Goal: Information Seeking & Learning: Learn about a topic

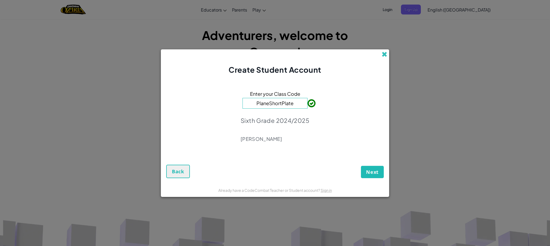
click at [386, 52] on span at bounding box center [384, 55] width 6 height 6
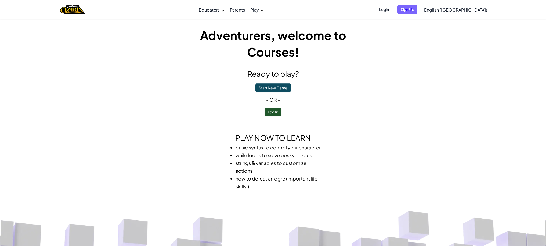
click at [392, 8] on span "Login" at bounding box center [384, 10] width 16 height 10
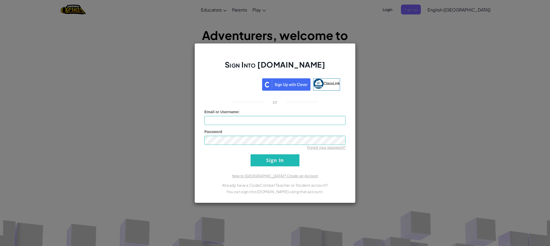
click at [465, 152] on div "Sign Into Ozaria.com ClassLink or Unknown Error Email or Username : Password Fo…" at bounding box center [275, 123] width 550 height 246
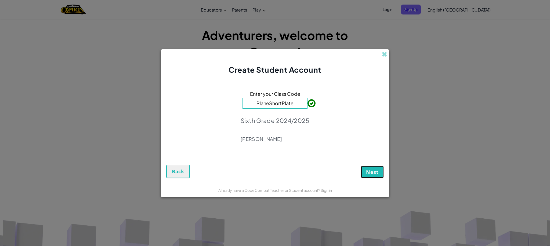
click at [369, 167] on button "Next" at bounding box center [372, 172] width 23 height 12
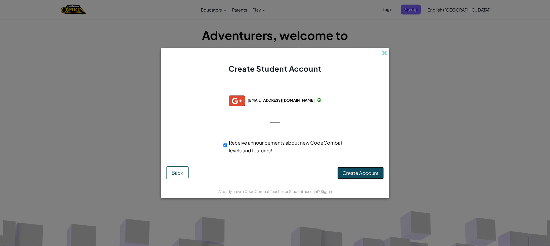
click at [368, 172] on span "Create Account" at bounding box center [360, 173] width 36 height 6
click at [349, 174] on button "Create Account" at bounding box center [360, 173] width 46 height 12
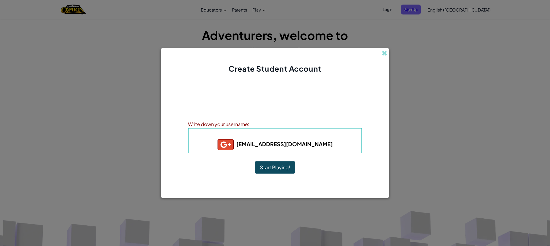
click at [283, 176] on div "Account Created! Write down your information so that you don't forget it. Your …" at bounding box center [275, 129] width 174 height 100
click at [283, 168] on button "Start Playing!" at bounding box center [275, 167] width 40 height 12
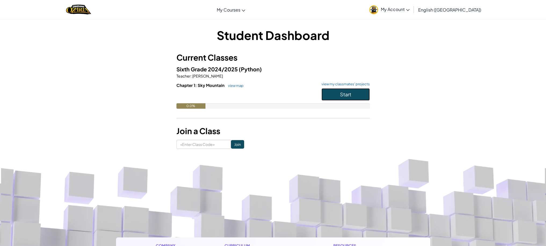
click at [352, 97] on button "Start" at bounding box center [345, 94] width 48 height 12
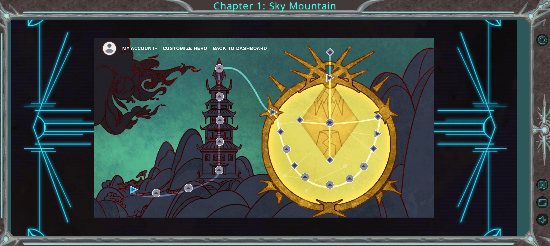
click at [261, 109] on div "My Account Customize Hero Back to Dashboard" at bounding box center [264, 127] width 340 height 179
click at [290, 138] on div "My Account Customize Hero Back to Dashboard" at bounding box center [264, 127] width 340 height 179
drag, startPoint x: 540, startPoint y: 217, endPoint x: 543, endPoint y: 215, distance: 3.5
click at [540, 217] on button "Unmute" at bounding box center [542, 220] width 16 height 16
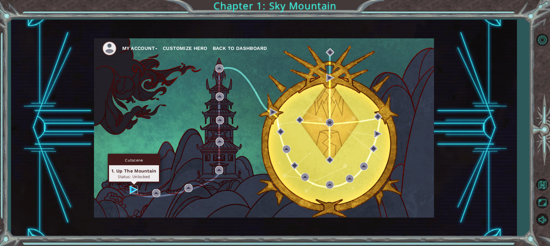
click at [134, 191] on img at bounding box center [134, 190] width 8 height 8
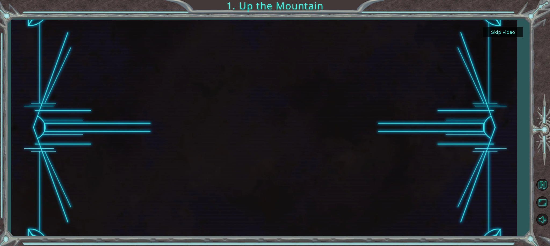
drag, startPoint x: 233, startPoint y: 60, endPoint x: 249, endPoint y: 39, distance: 25.8
click at [247, 41] on div at bounding box center [263, 128] width 385 height 217
click at [236, 64] on div at bounding box center [263, 128] width 385 height 217
drag, startPoint x: 256, startPoint y: 234, endPoint x: 268, endPoint y: 223, distance: 15.8
click at [258, 232] on div at bounding box center [263, 128] width 385 height 217
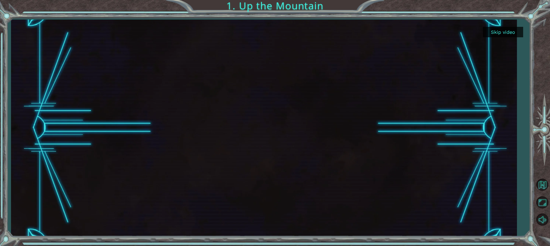
click at [263, 200] on div at bounding box center [263, 128] width 385 height 217
click at [258, 198] on div at bounding box center [263, 128] width 385 height 217
click at [360, 72] on div at bounding box center [263, 128] width 385 height 217
drag, startPoint x: 242, startPoint y: 85, endPoint x: 263, endPoint y: 79, distance: 21.8
click at [244, 81] on div at bounding box center [263, 128] width 385 height 217
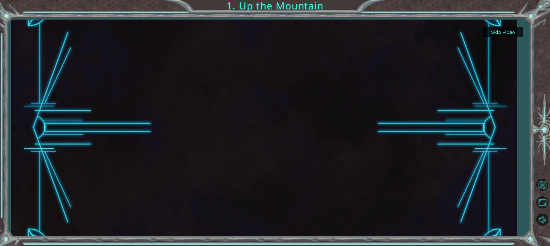
drag, startPoint x: 304, startPoint y: 89, endPoint x: 300, endPoint y: 91, distance: 4.8
click at [305, 90] on div at bounding box center [263, 128] width 385 height 217
click at [508, 33] on button "Skip video" at bounding box center [503, 32] width 40 height 10
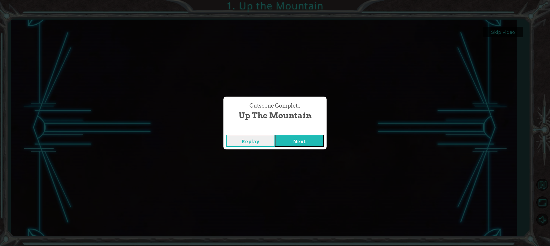
click at [301, 138] on button "Next" at bounding box center [299, 141] width 49 height 12
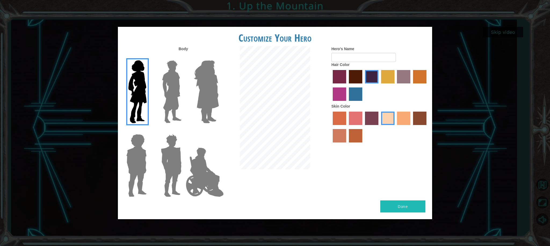
click at [391, 78] on label "tulip tree hair color" at bounding box center [387, 76] width 13 height 13
click at [379, 85] on input "tulip tree hair color" at bounding box center [379, 85] width 0 height 0
click at [207, 108] on img at bounding box center [206, 91] width 29 height 67
click at [218, 57] on input "Hero Amethyst" at bounding box center [218, 57] width 0 height 0
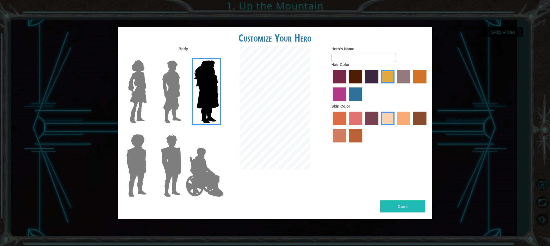
click at [138, 107] on img at bounding box center [137, 91] width 23 height 67
click at [149, 57] on input "Hero Connie" at bounding box center [149, 57] width 0 height 0
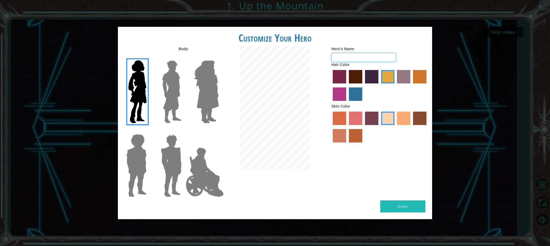
click at [352, 58] on input "Hero's Name" at bounding box center [363, 57] width 64 height 9
type input "[PERSON_NAME]"
click at [406, 208] on button "Done" at bounding box center [402, 206] width 45 height 12
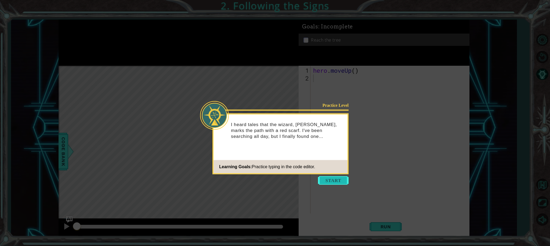
click at [334, 182] on button "Start" at bounding box center [333, 180] width 31 height 9
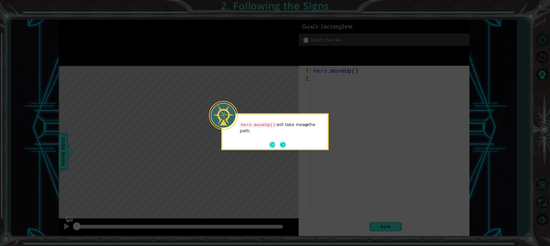
click at [280, 142] on button "Next" at bounding box center [283, 145] width 6 height 6
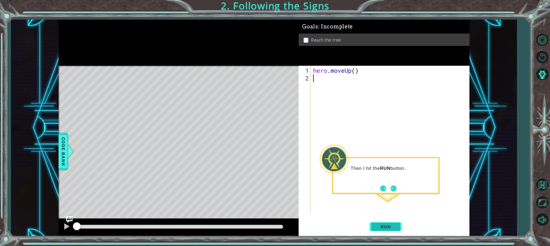
click at [374, 224] on button "Run" at bounding box center [385, 226] width 32 height 17
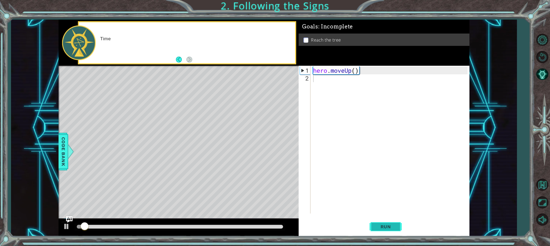
click at [374, 223] on button "Run" at bounding box center [385, 226] width 32 height 17
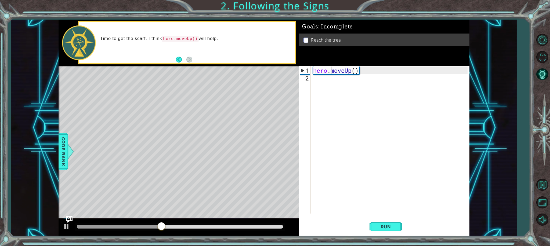
click at [330, 69] on div "hero . moveUp ( )" at bounding box center [391, 148] width 158 height 163
type textarea "hero.moveUp()"
click at [388, 227] on span "Run" at bounding box center [385, 226] width 21 height 5
click at [383, 229] on button "Run" at bounding box center [385, 226] width 32 height 17
drag, startPoint x: 384, startPoint y: 225, endPoint x: 378, endPoint y: 173, distance: 53.0
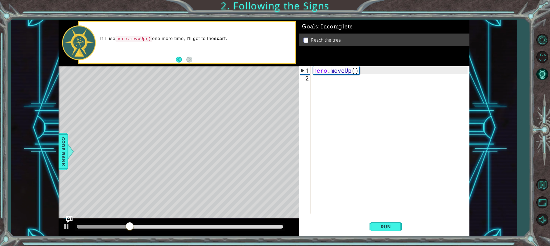
click at [375, 185] on div "hero.moveUp() 1 2 hero . moveUp ( ) ההההההההההההההההההההההההההההההההההההההההההה…" at bounding box center [383, 151] width 170 height 170
click at [359, 80] on div "hero . moveUp ( )" at bounding box center [391, 148] width 158 height 163
drag, startPoint x: 366, startPoint y: 73, endPoint x: 370, endPoint y: 93, distance: 20.0
click at [368, 81] on div "hero . moveUp ( )" at bounding box center [391, 148] width 158 height 163
type textarea "hero.moveUp()"
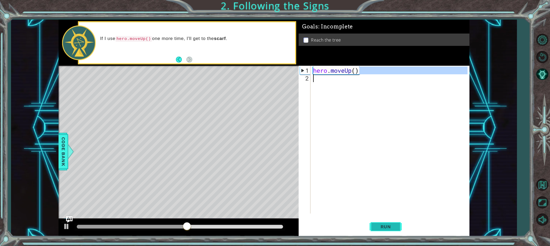
drag, startPoint x: 378, startPoint y: 228, endPoint x: 381, endPoint y: 224, distance: 4.6
click at [379, 228] on button "Run" at bounding box center [385, 226] width 32 height 17
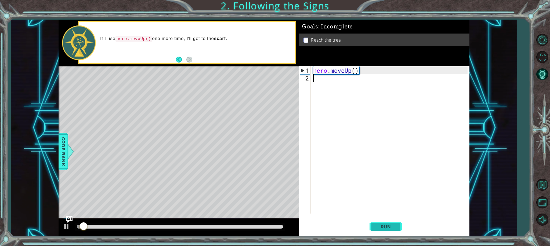
click at [382, 225] on span "Run" at bounding box center [385, 226] width 21 height 5
click at [382, 227] on span "Run" at bounding box center [385, 226] width 21 height 5
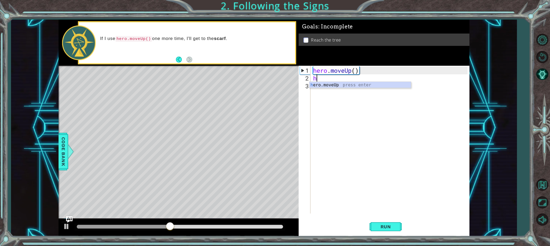
type textarea "ho"
click at [343, 85] on div "h [PERSON_NAME]moveUp press enter" at bounding box center [359, 91] width 101 height 19
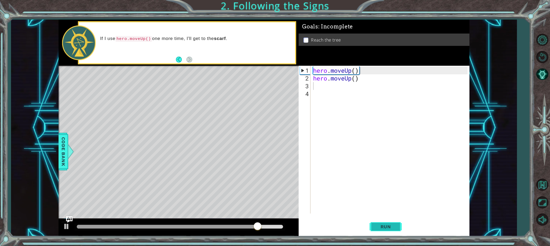
click at [384, 230] on button "Run" at bounding box center [385, 226] width 32 height 17
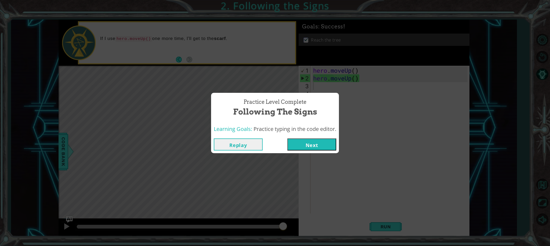
click at [322, 146] on button "Next" at bounding box center [311, 144] width 49 height 12
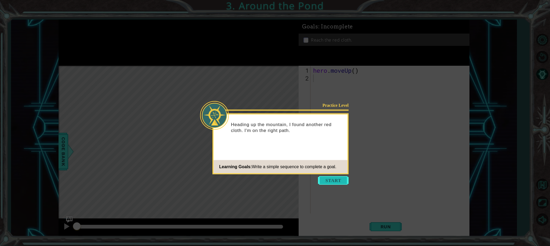
click at [333, 183] on button "Start" at bounding box center [333, 180] width 31 height 9
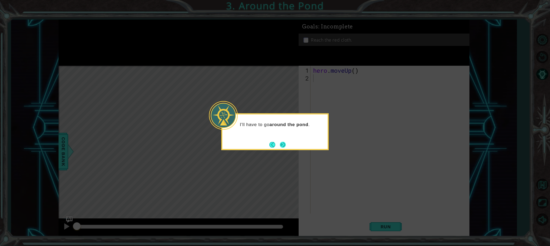
click at [285, 145] on button "Next" at bounding box center [282, 144] width 7 height 7
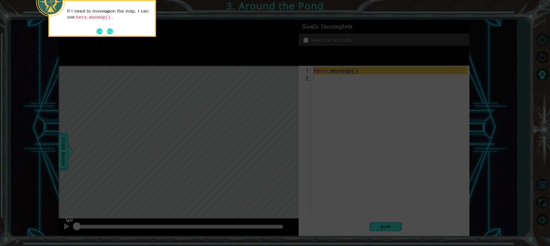
drag, startPoint x: 169, startPoint y: 28, endPoint x: 168, endPoint y: 23, distance: 4.9
click at [168, 23] on icon at bounding box center [275, 37] width 550 height 418
drag, startPoint x: 448, startPoint y: 216, endPoint x: 417, endPoint y: 194, distance: 39.0
click at [442, 208] on icon at bounding box center [275, 37] width 550 height 418
drag, startPoint x: 113, startPoint y: 25, endPoint x: 107, endPoint y: 30, distance: 7.4
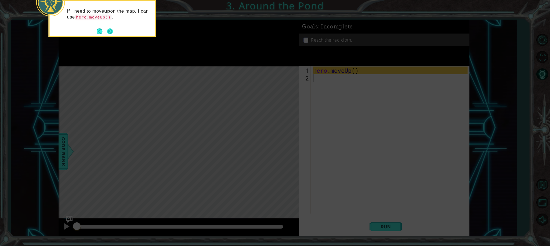
click at [107, 30] on div "If I need to move up on the map, I can use hero.moveUp() ." at bounding box center [102, 16] width 105 height 30
click at [107, 30] on button "Next" at bounding box center [110, 31] width 8 height 8
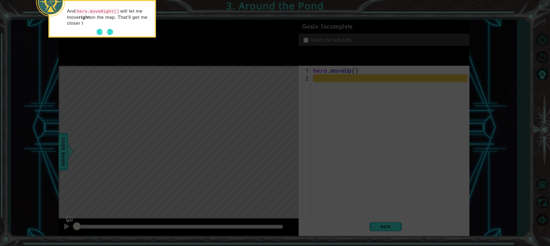
click at [114, 30] on div "And hero.moveRight() will let me move right on the map. That'll get me closer t" at bounding box center [102, 19] width 105 height 33
drag, startPoint x: 113, startPoint y: 30, endPoint x: 106, endPoint y: 28, distance: 7.7
click at [112, 30] on div "And hero.moveRight() will let me move right on the map. That'll get me closer t…" at bounding box center [102, 18] width 105 height 35
click at [106, 30] on button "Next" at bounding box center [110, 32] width 8 height 8
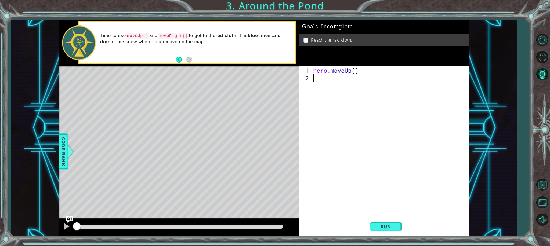
type textarea "h"
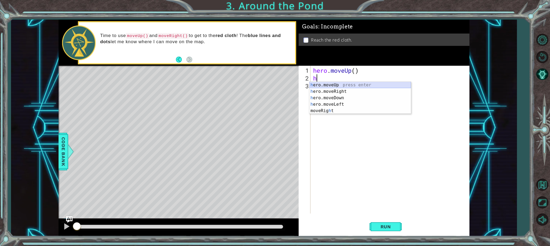
click at [338, 83] on div "h ero.moveUp press enter h ero.moveRight press enter h ero.moveDown press enter…" at bounding box center [359, 104] width 101 height 45
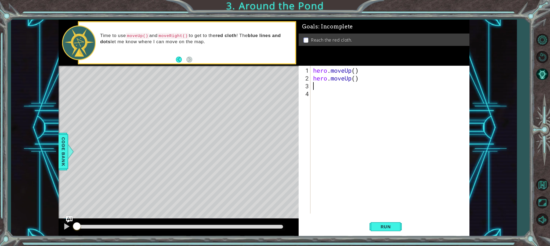
type textarea "m"
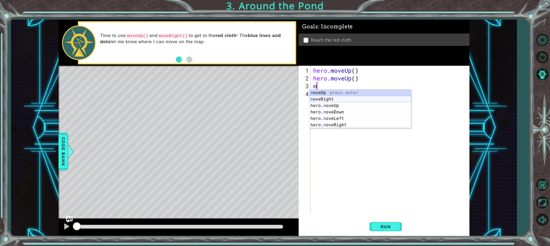
click at [323, 101] on div "m oveUp press enter m oveRight press enter hero. m oveUp press enter hero. m ov…" at bounding box center [359, 116] width 101 height 52
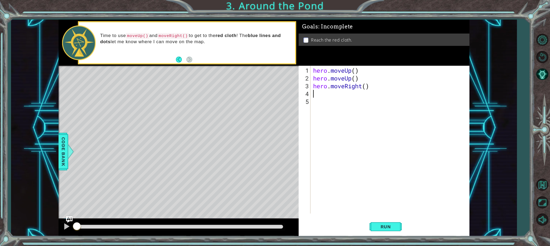
type textarea "h"
click at [334, 101] on div "h ero.moveUp press enter h ero.moveRight press enter h ero.moveDown press enter…" at bounding box center [359, 119] width 101 height 45
click at [387, 227] on span "Run" at bounding box center [385, 226] width 21 height 5
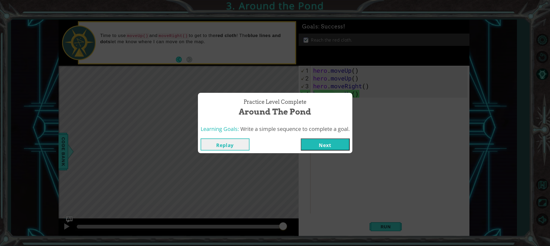
click at [333, 148] on button "Next" at bounding box center [325, 144] width 49 height 12
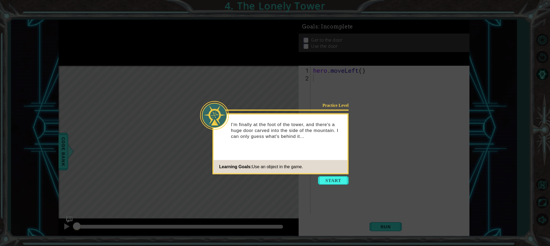
click at [332, 178] on button "Start" at bounding box center [333, 180] width 31 height 9
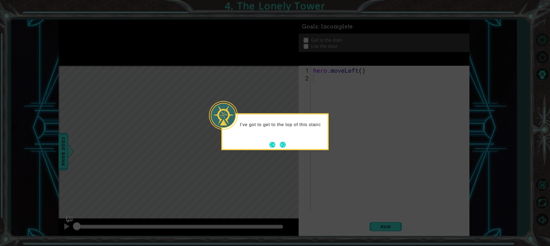
click at [279, 139] on div "I've got to get to the top of this stairc" at bounding box center [274, 132] width 107 height 37
click at [280, 140] on div "I've got to get to the top of this staircase! I can use hero.move" at bounding box center [274, 129] width 105 height 27
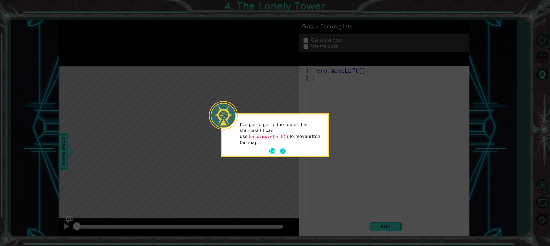
click at [282, 143] on p "I've got to get to the top of this staircase! I can use hero.moveLeft() to move…" at bounding box center [282, 134] width 84 height 24
click at [280, 146] on div "I've got to get to the top of this staircase! I can use hero.moveLeft() to move…" at bounding box center [274, 135] width 105 height 39
click at [281, 149] on button "Next" at bounding box center [283, 151] width 6 height 6
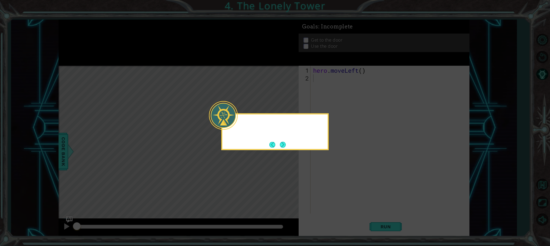
click at [281, 149] on footer at bounding box center [277, 145] width 16 height 8
drag, startPoint x: 281, startPoint y: 149, endPoint x: 289, endPoint y: 140, distance: 12.2
click at [289, 139] on div "Then how" at bounding box center [274, 132] width 107 height 37
click at [285, 143] on button "Next" at bounding box center [282, 144] width 7 height 7
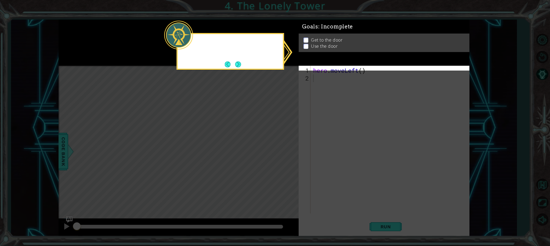
click at [285, 143] on icon at bounding box center [275, 123] width 550 height 246
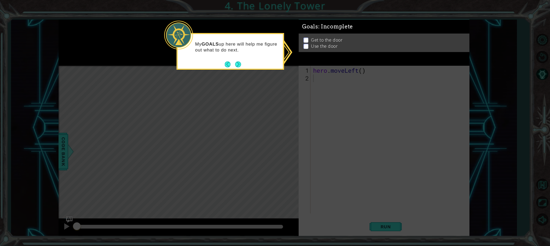
click at [309, 41] on ul "Get to the door Use the door" at bounding box center [384, 47] width 164 height 12
drag, startPoint x: 309, startPoint y: 38, endPoint x: 302, endPoint y: 38, distance: 6.7
click at [304, 41] on li "Get to the door" at bounding box center [384, 44] width 162 height 6
click at [302, 38] on div "Get to the door Use the door" at bounding box center [383, 46] width 170 height 19
click at [302, 42] on ul "Get to the door Use the door" at bounding box center [384, 48] width 164 height 12
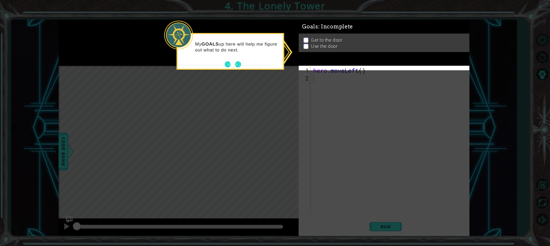
click at [305, 47] on ul "Get to the door Use the door" at bounding box center [384, 48] width 164 height 12
drag, startPoint x: 304, startPoint y: 47, endPoint x: 308, endPoint y: 44, distance: 4.6
click at [305, 46] on p at bounding box center [305, 45] width 5 height 5
click at [308, 40] on li "Get to the door" at bounding box center [384, 43] width 162 height 6
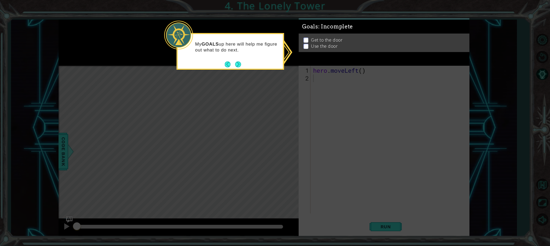
click at [240, 65] on button "Next" at bounding box center [238, 64] width 8 height 8
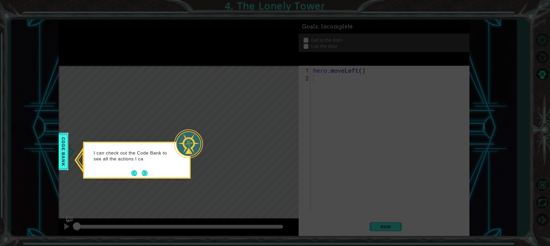
drag, startPoint x: 142, startPoint y: 170, endPoint x: 147, endPoint y: 172, distance: 4.4
click at [145, 171] on button "Next" at bounding box center [145, 173] width 8 height 8
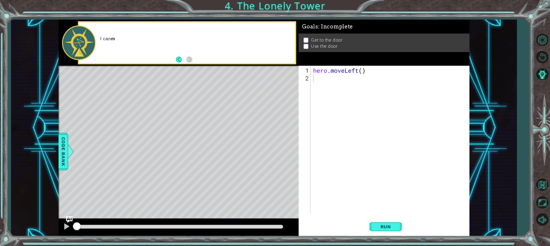
drag, startPoint x: 174, startPoint y: 155, endPoint x: 212, endPoint y: 110, distance: 59.3
click at [201, 130] on div "Level Map" at bounding box center [183, 145] width 248 height 158
click at [335, 85] on div "hero . moveLeft ( )" at bounding box center [391, 148] width 158 height 163
type textarea "h"
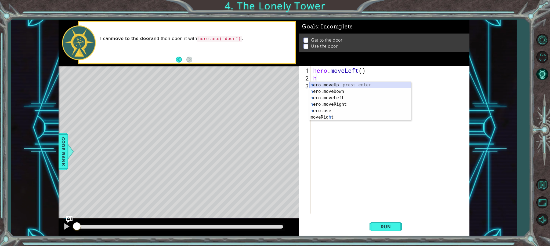
click at [331, 83] on div "h ero.moveUp press enter h ero.moveDown press enter h ero.moveLeft press enter …" at bounding box center [359, 108] width 101 height 52
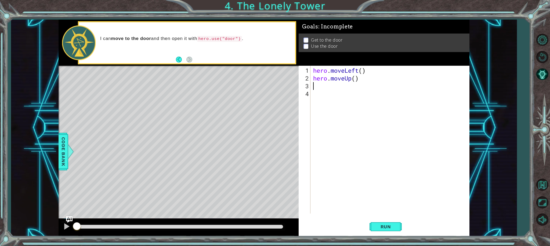
type textarea "h"
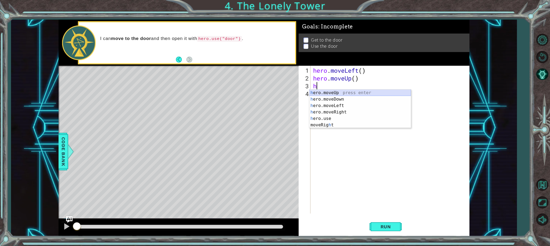
click at [334, 92] on div "h ero.moveUp press enter h ero.moveDown press enter h ero.moveLeft press enter …" at bounding box center [359, 116] width 101 height 52
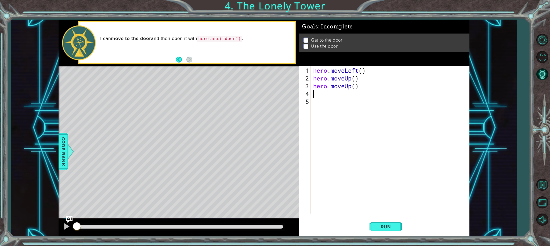
type textarea "h"
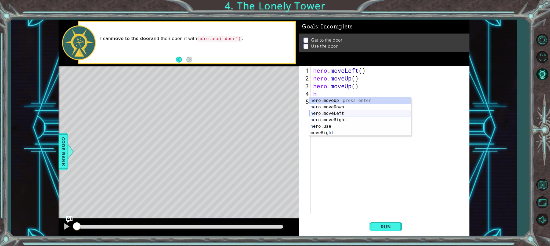
click at [326, 111] on div "h ero.moveUp press enter h ero.moveDown press enter h ero.moveLeft press enter …" at bounding box center [359, 123] width 101 height 52
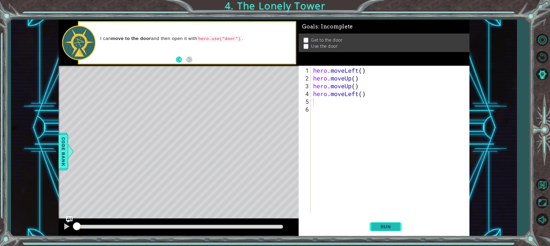
click at [377, 224] on span "Run" at bounding box center [385, 226] width 21 height 5
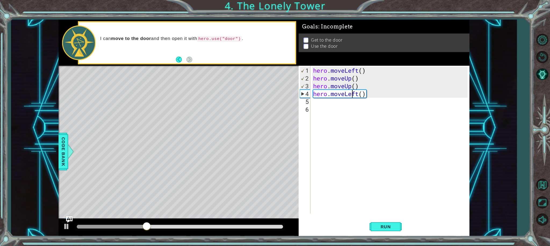
click at [353, 93] on div "hero . moveLeft ( ) hero . moveUp ( ) hero . moveUp ( ) hero . moveLeft ( )" at bounding box center [391, 148] width 158 height 163
click at [361, 94] on div "hero . moveLeft ( ) hero . moveUp ( ) hero . moveUp ( ) hero . moveLeft ( )" at bounding box center [391, 148] width 158 height 163
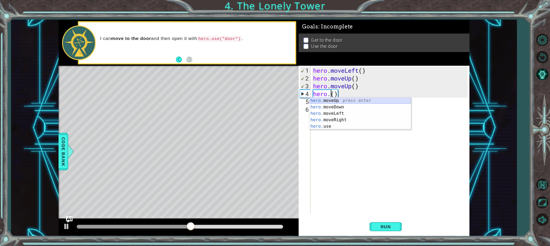
click at [353, 100] on div "hero. moveUp press enter hero. moveDown press enter hero. moveLeft press enter …" at bounding box center [359, 119] width 101 height 45
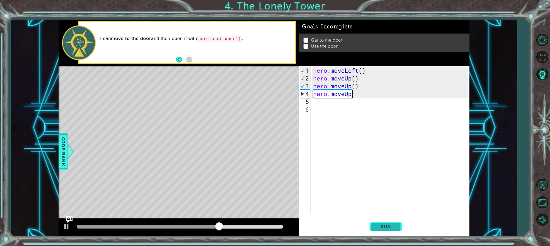
click at [391, 229] on span "Run" at bounding box center [385, 226] width 21 height 5
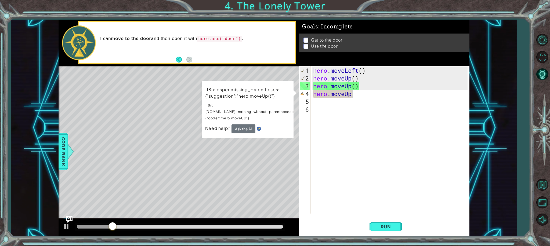
click at [246, 119] on div "i18n::esper.missing_parentheses::{"suggestion":"hero.moveUp()"} i18n::[DOMAIN_N…" at bounding box center [248, 109] width 92 height 57
click at [246, 124] on button "Ask the AI" at bounding box center [243, 128] width 24 height 9
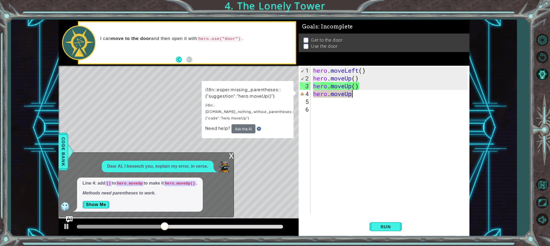
click at [225, 156] on div "x Dear AI, I beseech you, explain my error, in verse. Line 4: add () to hero.mo…" at bounding box center [146, 184] width 174 height 65
click at [230, 155] on div "x" at bounding box center [231, 155] width 5 height 5
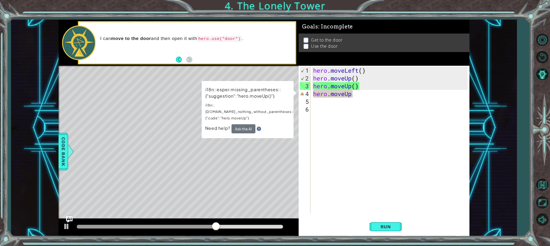
click at [354, 86] on div "hero . moveLeft ( ) hero . moveUp ( ) hero . moveUp ( ) hero . moveUp" at bounding box center [391, 148] width 158 height 163
click at [355, 95] on div "hero . moveLeft ( ) hero . moveUp ( ) hero . moveUp ( ) hero . moveUp" at bounding box center [391, 148] width 158 height 163
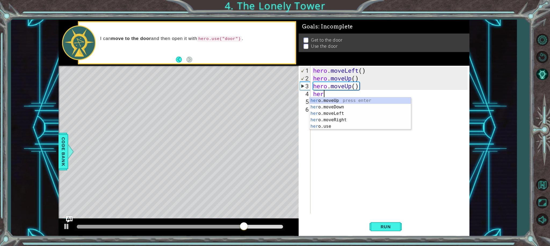
type textarea "h"
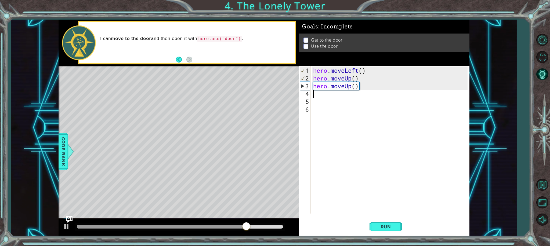
type textarea "hero.moveUp("
click at [327, 101] on div "hero . moveLeft ( ) hero . moveUp ( ) hero . moveUp (" at bounding box center [391, 148] width 158 height 163
click at [313, 93] on div "hero . moveLeft ( ) hero . moveUp ( ) hero . moveUp (" at bounding box center [391, 148] width 158 height 163
click at [314, 94] on div "hero . moveLeft ( ) hero . moveUp ( ) hero . moveUp (" at bounding box center [391, 148] width 158 height 163
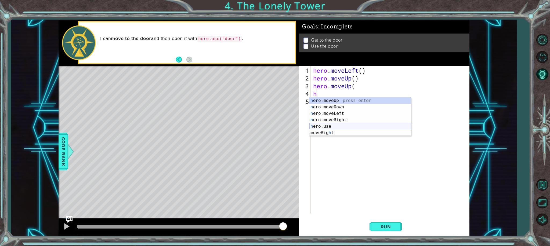
click at [330, 125] on div "h ero.moveUp press enter h ero.moveDown press enter h ero.moveLeft press enter …" at bounding box center [359, 123] width 101 height 52
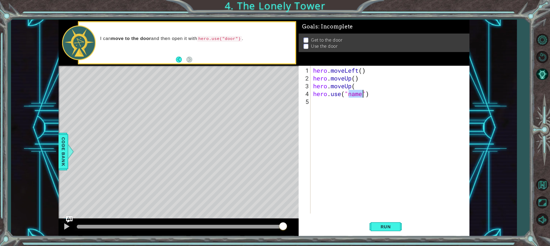
click at [374, 95] on div "hero . moveLeft ( ) hero . moveUp ( ) hero . moveUp ( hero . use ( "name" )" at bounding box center [391, 148] width 158 height 163
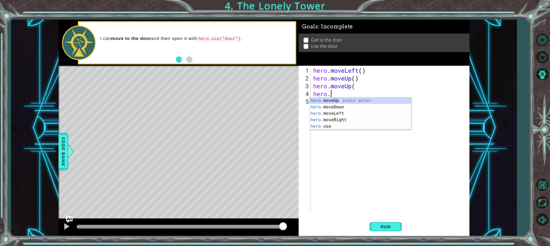
click at [333, 97] on div "hero . moveLeft ( ) hero . moveUp ( ) hero . moveUp ( hero ." at bounding box center [391, 148] width 158 height 163
click at [338, 95] on div "hero . moveLeft ( ) hero . moveUp ( ) hero . moveUp ( hero ." at bounding box center [391, 148] width 158 height 163
type textarea "hero.m"
click at [343, 100] on div "hero.m oveUp press enter hero.m oveDown press enter hero.m oveLeft press enter …" at bounding box center [359, 116] width 101 height 39
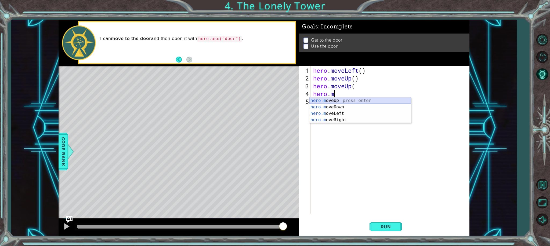
scroll to position [0, 0]
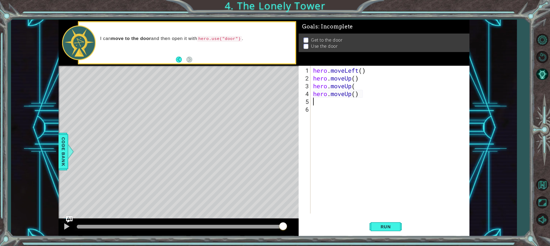
type textarea "h"
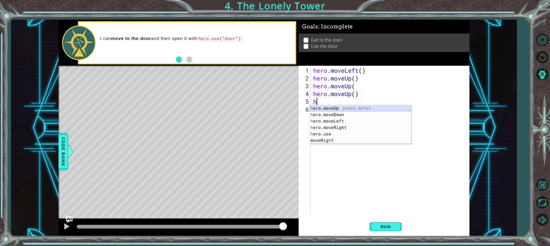
click at [329, 108] on div "h ero.moveUp press enter h ero.moveDown press enter h ero.moveLeft press enter …" at bounding box center [359, 131] width 101 height 52
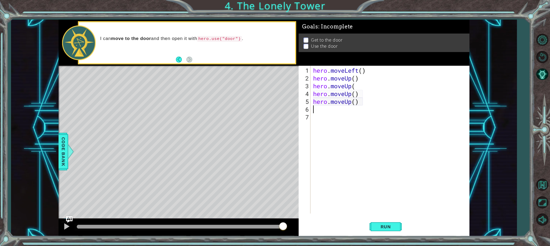
type textarea "h"
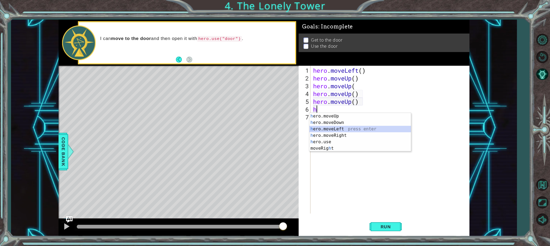
click at [323, 129] on div "h ero.moveUp press enter h ero.moveDown press enter h ero.moveLeft press enter …" at bounding box center [359, 139] width 101 height 52
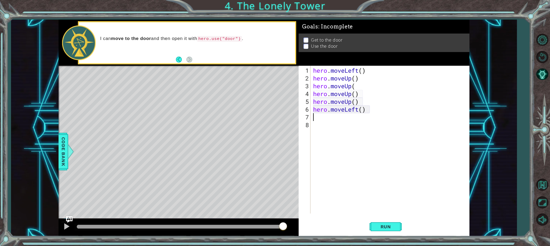
click at [371, 116] on div "hero . moveLeft ( ) hero . moveUp ( ) hero . moveUp ( hero . moveUp ( ) hero . …" at bounding box center [391, 148] width 158 height 163
click at [362, 109] on div "hero . moveLeft ( ) hero . moveUp ( ) hero . moveUp ( hero . moveUp ( ) hero . …" at bounding box center [391, 148] width 158 height 163
click at [359, 110] on div "hero . moveLeft ( ) hero . moveUp ( ) hero . moveUp ( hero . moveUp ( ) hero . …" at bounding box center [391, 148] width 158 height 163
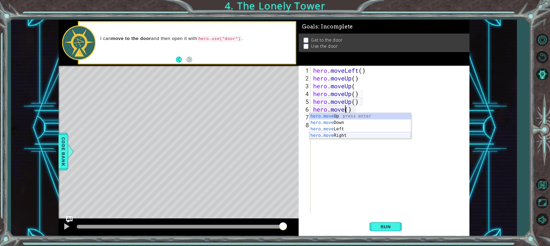
click at [348, 134] on div "hero.move Up press enter hero.move Down press enter hero.move Left press enter …" at bounding box center [359, 132] width 101 height 39
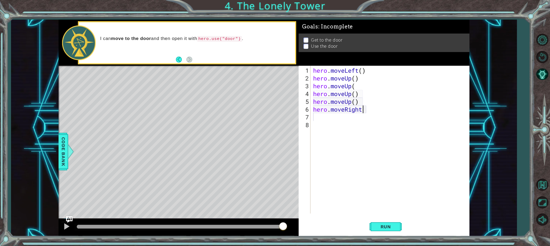
scroll to position [0, 2]
type textarea "hero.moveRight"
type textarea "m"
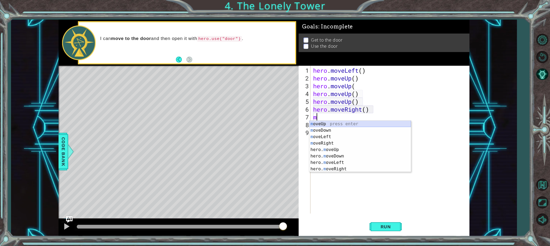
click at [349, 125] on div "m oveUp press enter m oveDown press enter m oveLeft press enter m oveRight pres…" at bounding box center [359, 153] width 101 height 64
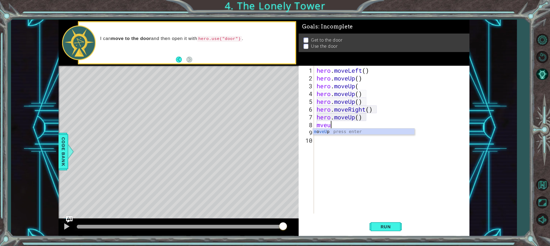
type textarea "mveup"
click at [348, 132] on div "hero. m o veUp press enter" at bounding box center [363, 138] width 101 height 19
click at [355, 102] on div "hero . moveLeft ( ) hero . moveUp ( ) hero . moveUp ( hero . moveUp ( ) hero . …" at bounding box center [392, 148] width 155 height 163
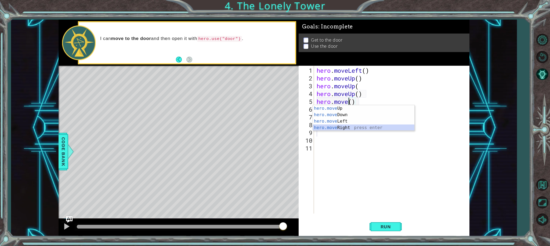
click at [352, 127] on div "hero.move Up press enter hero.move Down press enter hero.move Left press enter …" at bounding box center [363, 124] width 101 height 39
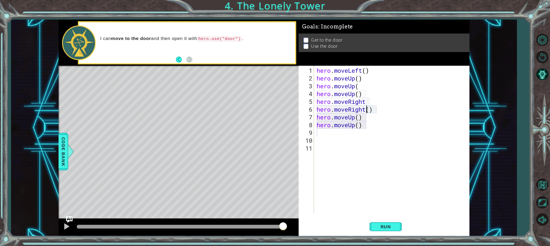
click at [366, 111] on div "hero . moveLeft ( ) hero . moveUp ( ) hero . moveUp ( hero . moveUp ( ) hero . …" at bounding box center [392, 148] width 155 height 163
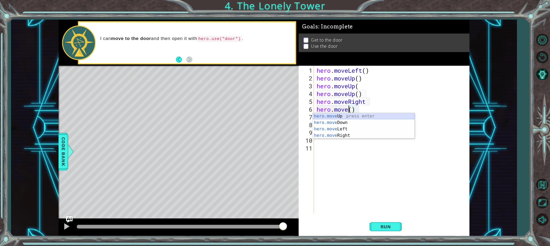
click at [370, 116] on div "hero.move Up press enter hero.move Down press enter hero.move Left press enter …" at bounding box center [363, 132] width 101 height 39
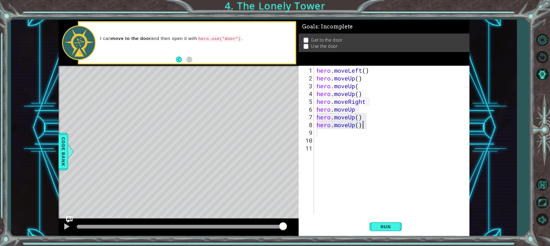
click at [363, 127] on div "hero . moveLeft ( ) hero . moveUp ( ) hero . moveUp ( hero . moveUp ( ) hero . …" at bounding box center [392, 148] width 155 height 163
type textarea "hero.moveUp()"
type textarea "r"
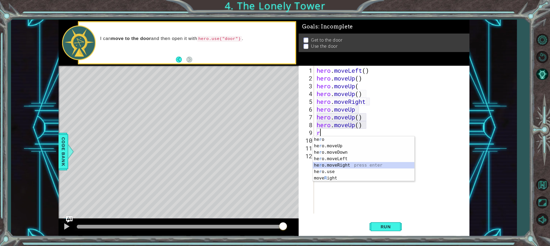
click at [351, 164] on div "he r o press enter he r o.moveUp press enter he r o.moveDown press enter he r o…" at bounding box center [363, 165] width 101 height 58
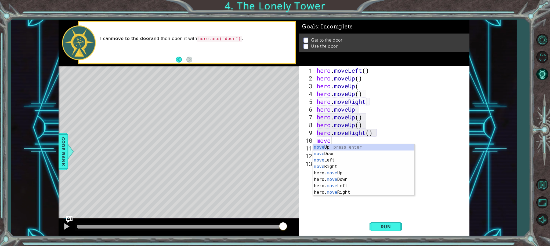
scroll to position [0, 1]
type textarea "moveup"
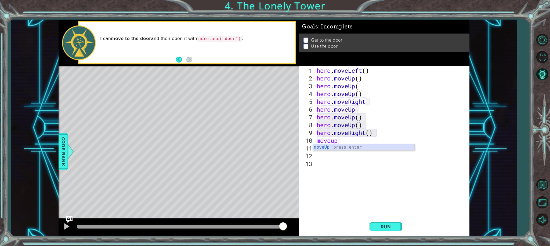
click at [329, 145] on div "moveUp press enter" at bounding box center [363, 153] width 101 height 19
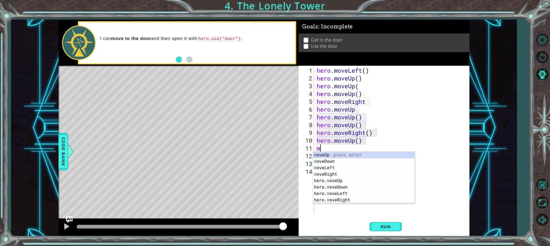
type textarea "mo"
drag, startPoint x: 337, startPoint y: 154, endPoint x: 344, endPoint y: 160, distance: 8.9
click at [338, 154] on div "mo veUp press enter mo veDown press enter mo veLeft press enter mo veRight pres…" at bounding box center [363, 184] width 101 height 64
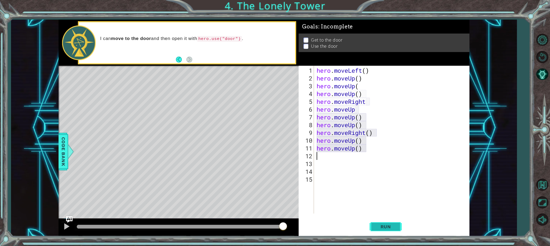
click at [390, 227] on span "Run" at bounding box center [385, 226] width 21 height 5
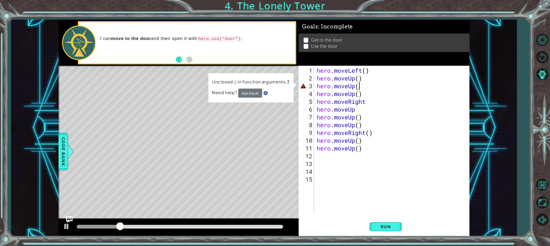
click at [363, 86] on div "hero . moveLeft ( ) hero . moveUp ( ) hero . moveUp ( hero . moveUp ( ) hero . …" at bounding box center [392, 148] width 155 height 163
drag, startPoint x: 337, startPoint y: 87, endPoint x: 344, endPoint y: 86, distance: 6.7
click at [339, 86] on div "hero . moveLeft ( ) hero . moveUp ( ) hero . moveUp ( hero . moveUp ( ) hero . …" at bounding box center [392, 148] width 155 height 163
click at [358, 86] on div "hero . moveLeft ( ) hero . moveUp ( ) hero . moveUp ( hero . moveUp ( ) hero . …" at bounding box center [392, 148] width 155 height 163
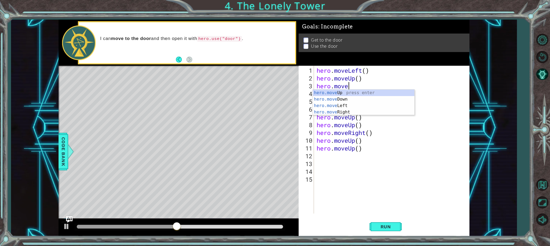
type textarea "hero.mov"
click at [345, 91] on div "hero.mov eUp press enter hero.mov eDown press enter hero.mov eLeft press enter …" at bounding box center [363, 109] width 101 height 39
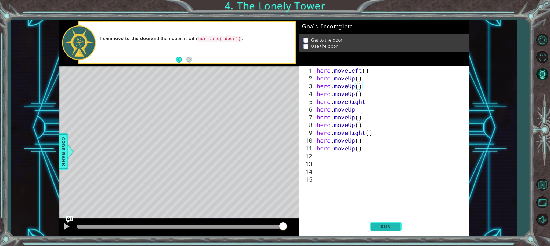
click at [386, 226] on span "Run" at bounding box center [385, 226] width 21 height 5
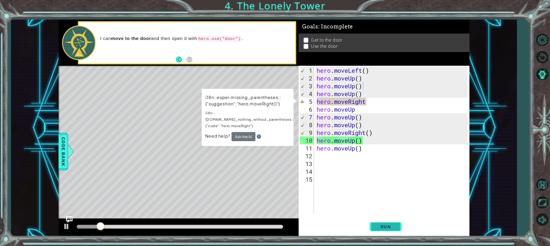
click at [375, 228] on span "Run" at bounding box center [385, 226] width 21 height 5
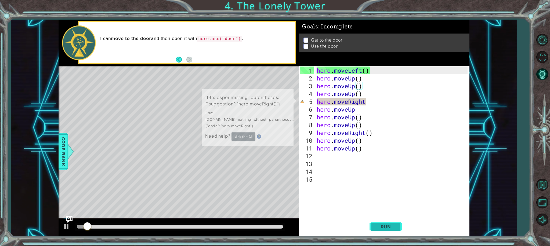
click at [375, 228] on span "Run" at bounding box center [385, 226] width 21 height 5
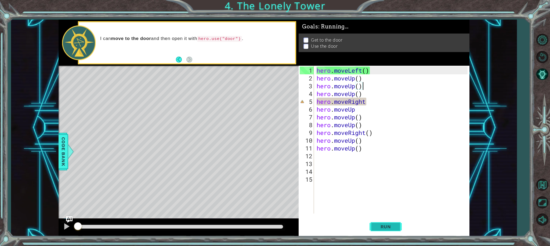
click at [375, 228] on span "Run" at bounding box center [385, 226] width 21 height 5
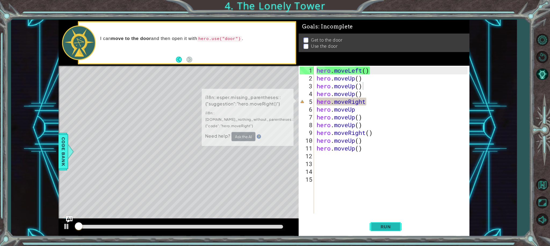
click at [375, 228] on span "Run" at bounding box center [385, 226] width 21 height 5
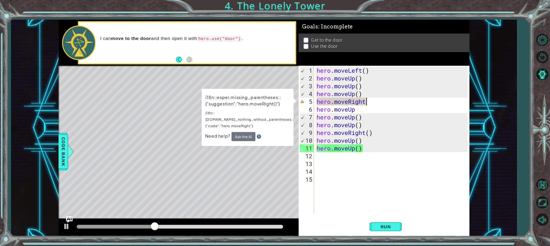
click at [372, 102] on div "hero . moveLeft ( ) hero . moveUp ( ) hero . moveUp ( ) hero . moveUp ( ) hero …" at bounding box center [392, 148] width 155 height 163
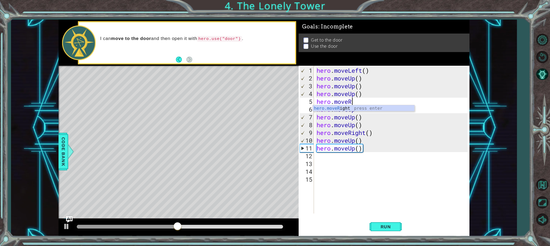
type textarea "hero.move"
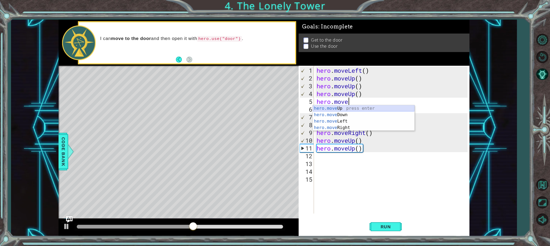
click at [353, 108] on div "hero.move Up press enter hero.move Down press enter hero.move Left press enter …" at bounding box center [363, 124] width 101 height 39
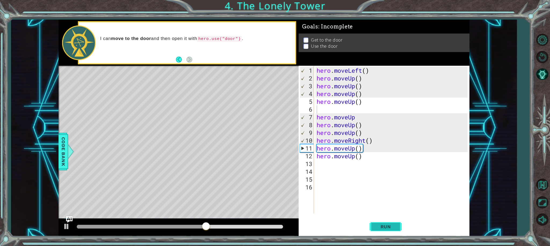
click at [376, 228] on span "Run" at bounding box center [385, 226] width 21 height 5
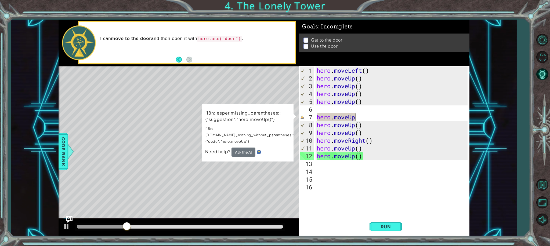
click at [358, 118] on div "hero . moveLeft ( ) hero . moveUp ( ) hero . moveUp ( ) hero . moveUp ( ) hero …" at bounding box center [392, 148] width 155 height 163
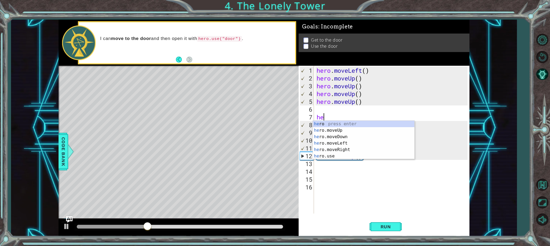
type textarea "h"
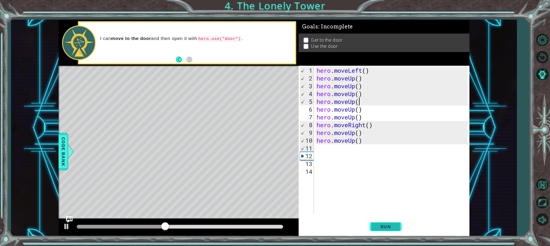
drag, startPoint x: 380, startPoint y: 232, endPoint x: 380, endPoint y: 228, distance: 4.0
click at [380, 232] on button "Run" at bounding box center [385, 226] width 32 height 17
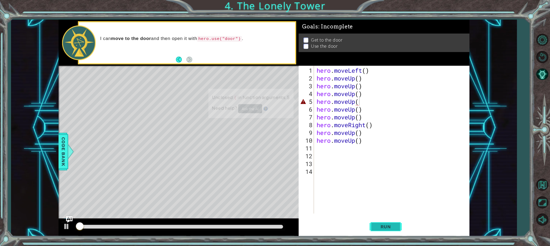
click at [380, 227] on span "Run" at bounding box center [385, 226] width 21 height 5
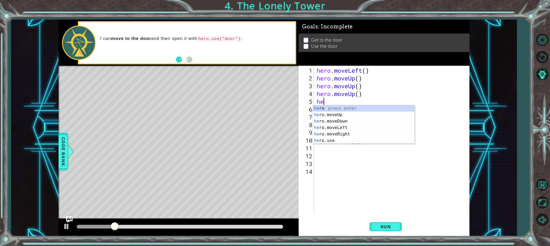
type textarea "h"
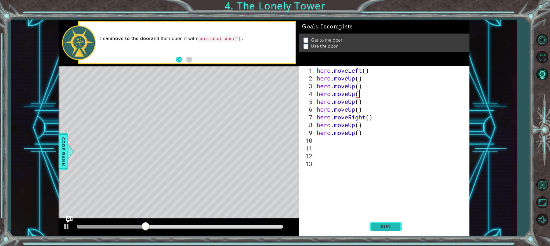
click at [384, 226] on span "Run" at bounding box center [385, 226] width 21 height 5
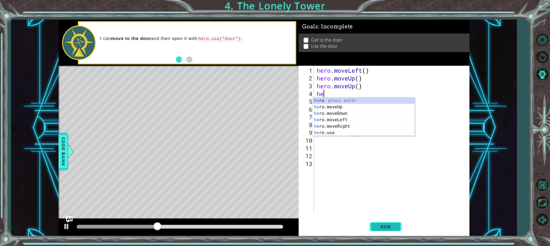
type textarea "h"
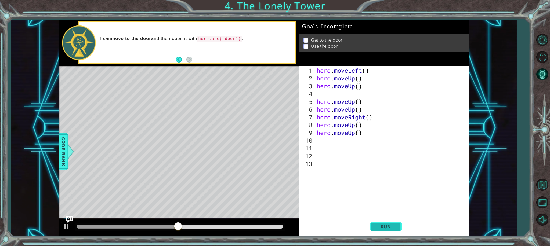
click at [386, 224] on span "Run" at bounding box center [385, 226] width 21 height 5
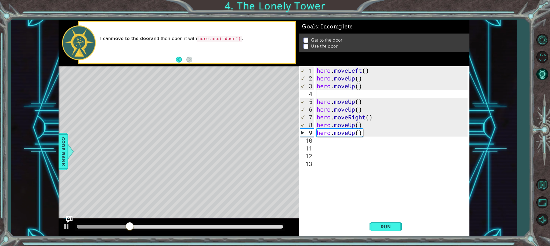
click at [370, 138] on div "hero . moveLeft ( ) hero . moveUp ( ) hero . moveUp ( ) hero . moveUp ( ) hero …" at bounding box center [392, 148] width 155 height 163
click at [367, 133] on div "hero . moveLeft ( ) hero . moveUp ( ) hero . moveUp ( ) hero . moveUp ( ) hero …" at bounding box center [392, 148] width 155 height 163
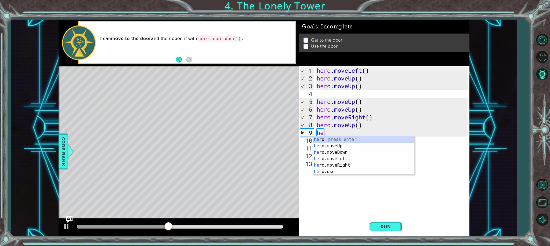
type textarea "h"
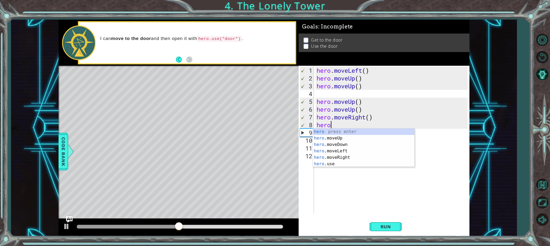
type textarea "h"
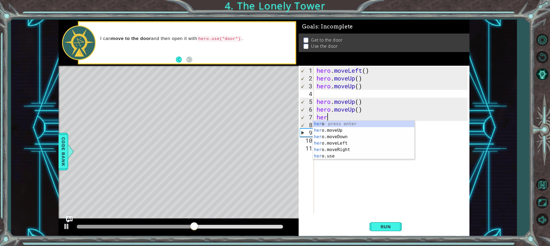
type textarea "h"
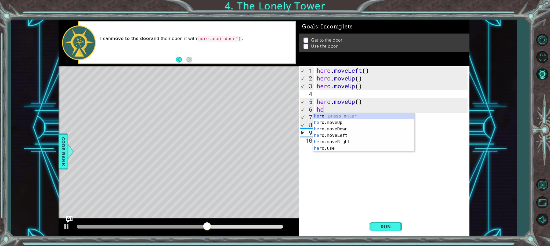
type textarea "h"
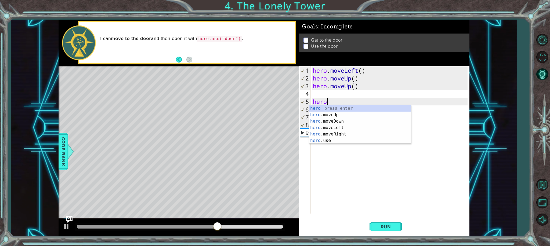
type textarea "h"
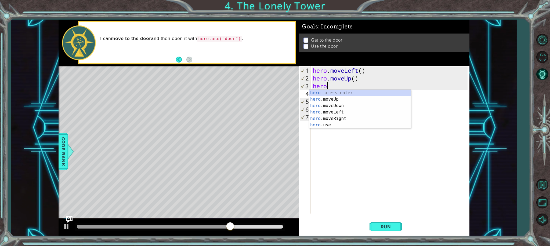
type textarea "h"
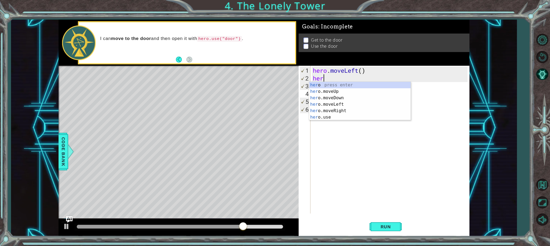
type textarea "h"
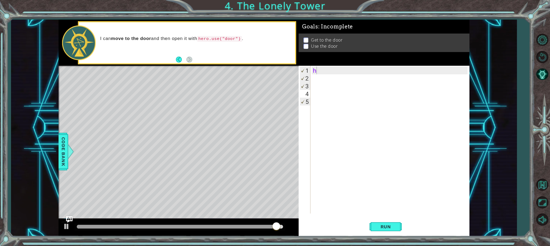
click at [310, 40] on li "Get to the door" at bounding box center [384, 40] width 162 height 6
click at [307, 40] on p at bounding box center [305, 40] width 5 height 5
click at [320, 71] on div "h" at bounding box center [391, 148] width 158 height 163
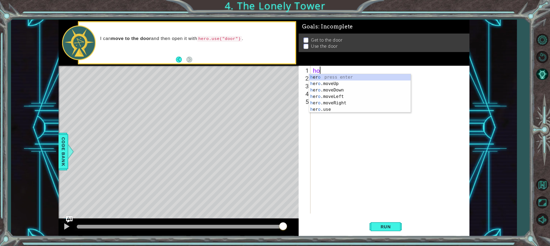
type textarea "h"
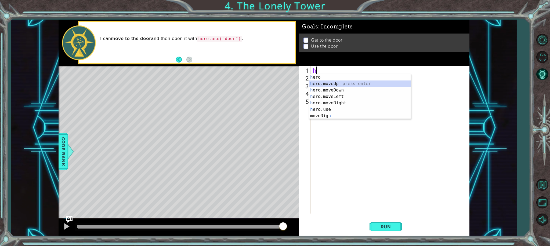
click at [331, 83] on div "h ero press enter h ero.moveUp press enter h ero.moveDown press enter h ero.mov…" at bounding box center [359, 103] width 101 height 58
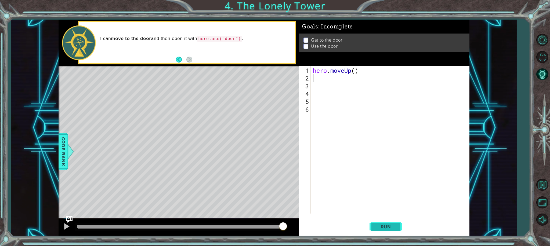
click at [381, 228] on button "Run" at bounding box center [385, 226] width 32 height 17
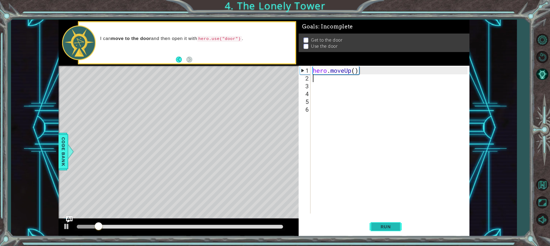
click at [379, 226] on span "Run" at bounding box center [385, 226] width 21 height 5
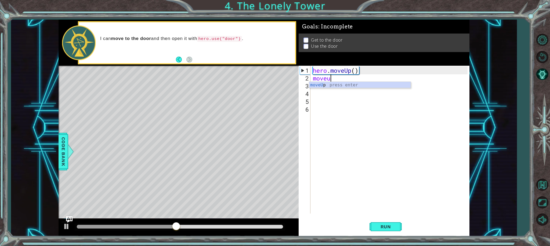
scroll to position [0, 1]
type textarea "moveu"
click at [351, 84] on div "moveU p press enter" at bounding box center [359, 91] width 101 height 19
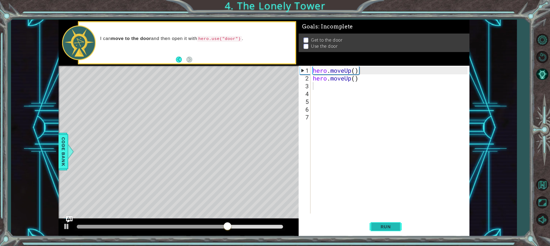
click at [381, 225] on span "Run" at bounding box center [385, 226] width 21 height 5
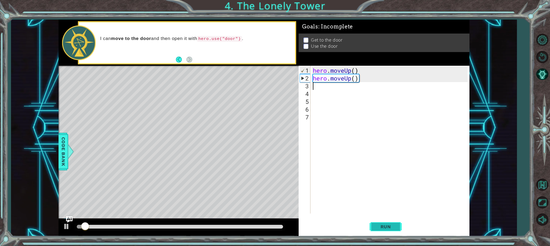
click at [381, 225] on span "Run" at bounding box center [385, 226] width 21 height 5
click at [366, 71] on div "hero . moveUp ( ) hero . moveUp ( )" at bounding box center [391, 148] width 158 height 163
type textarea "hero.moveUp()"
click at [375, 227] on span "Run" at bounding box center [385, 226] width 21 height 5
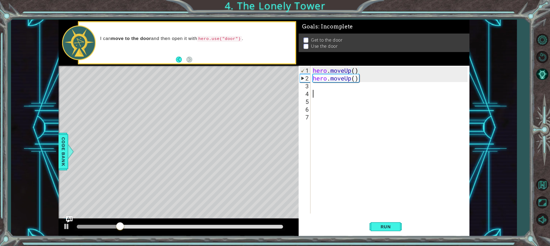
click at [328, 92] on div "hero . moveUp ( ) hero . moveUp ( )" at bounding box center [391, 148] width 158 height 163
click at [331, 88] on div "hero . moveUp ( ) hero . moveUp ( )" at bounding box center [391, 148] width 158 height 163
click at [176, 59] on button "Back" at bounding box center [181, 60] width 10 height 6
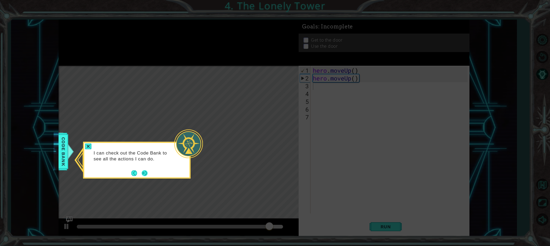
click at [144, 171] on button "Next" at bounding box center [145, 173] width 10 height 10
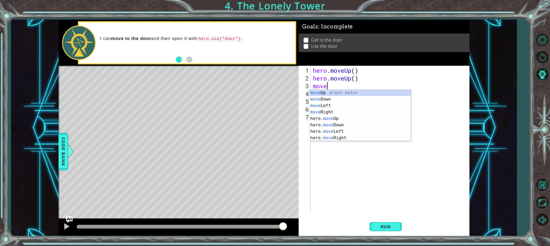
scroll to position [0, 0]
type textarea "moveup"
click at [337, 94] on div "moveUp press enter" at bounding box center [359, 99] width 101 height 19
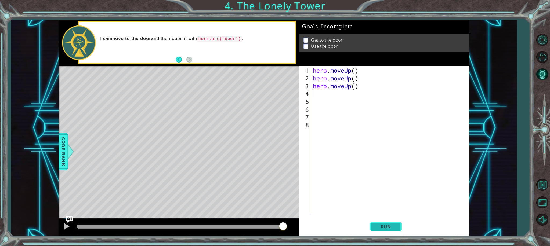
click at [377, 225] on span "Run" at bounding box center [385, 226] width 21 height 5
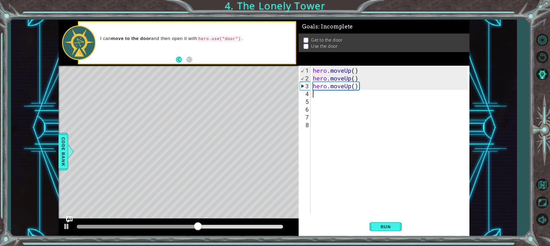
click at [214, 112] on div "Level Map" at bounding box center [183, 145] width 248 height 158
click at [316, 96] on div "hero . moveUp ( ) hero . moveUp ( ) hero . moveUp ( )" at bounding box center [391, 148] width 158 height 163
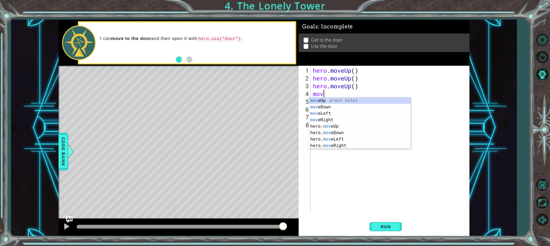
type textarea "move"
click at [319, 99] on div "move Up press enter move Down press enter move Left press enter move Right pres…" at bounding box center [359, 129] width 101 height 64
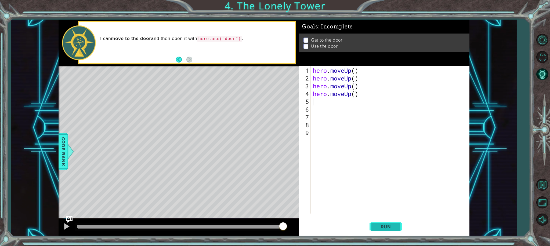
click at [388, 227] on span "Run" at bounding box center [385, 226] width 21 height 5
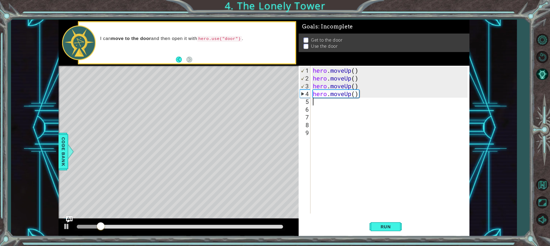
click at [334, 103] on div "hero . moveUp ( ) hero . moveUp ( ) hero . moveUp ( ) hero . moveUp ( )" at bounding box center [391, 148] width 158 height 163
click at [384, 225] on span "Run" at bounding box center [385, 226] width 21 height 5
click at [386, 227] on span "Run" at bounding box center [385, 226] width 21 height 5
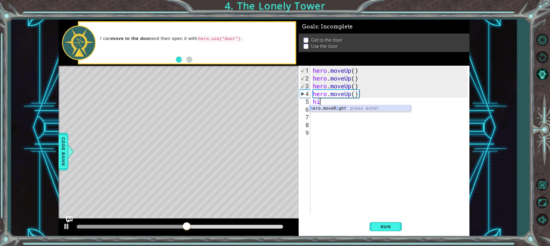
type textarea "h"
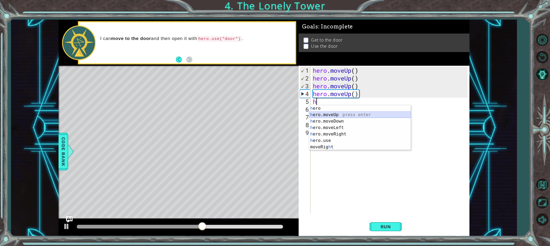
click at [342, 114] on div "h ero press enter h ero.moveUp press enter h ero.moveDown press enter h ero.mov…" at bounding box center [359, 134] width 101 height 58
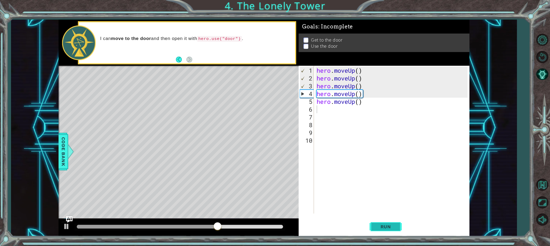
click at [379, 223] on button "Run" at bounding box center [385, 226] width 32 height 17
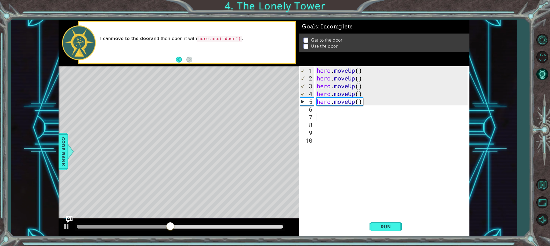
click at [329, 113] on div "hero . moveUp ( ) hero . moveUp ( ) hero . moveUp ( ) hero . moveUp ( ) hero . …" at bounding box center [392, 148] width 155 height 163
click at [319, 112] on div "hero . moveUp ( ) hero . moveUp ( ) hero . moveUp ( ) hero . moveUp ( ) hero . …" at bounding box center [392, 148] width 155 height 163
type textarea "h"
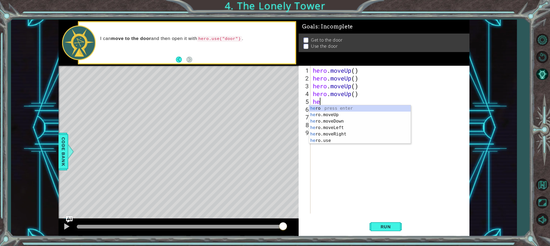
type textarea "h"
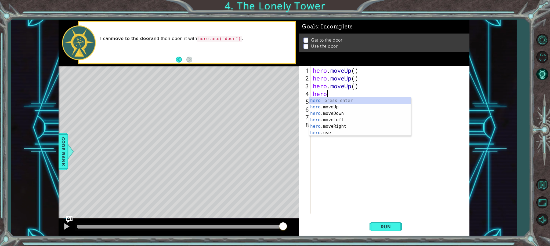
type textarea "h"
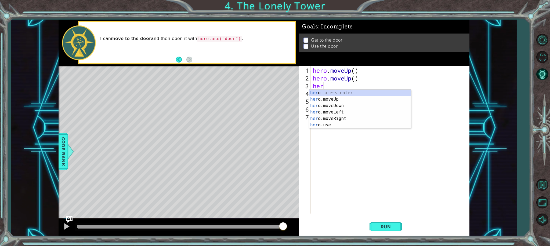
type textarea "h"
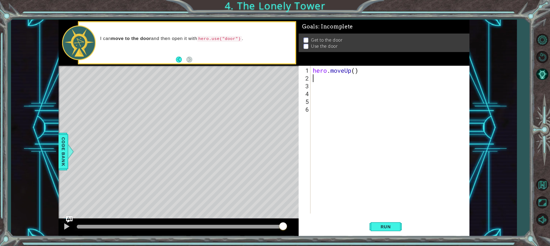
click at [353, 70] on div "hero . moveUp ( )" at bounding box center [391, 148] width 158 height 163
drag, startPoint x: 357, startPoint y: 71, endPoint x: 353, endPoint y: 71, distance: 4.1
click at [357, 71] on div "hero . moveUp ( )" at bounding box center [391, 148] width 158 height 163
click at [354, 71] on div "hero . moveUp ( )" at bounding box center [391, 148] width 158 height 163
click at [358, 72] on div "hero . moveUp ( )" at bounding box center [391, 148] width 158 height 163
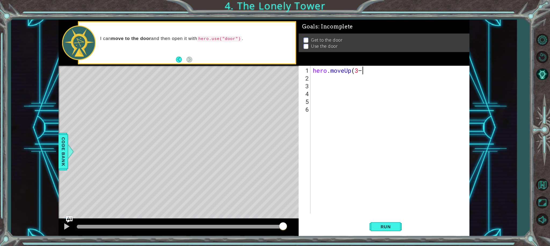
scroll to position [0, 2]
click at [385, 223] on button "Run" at bounding box center [385, 226] width 32 height 17
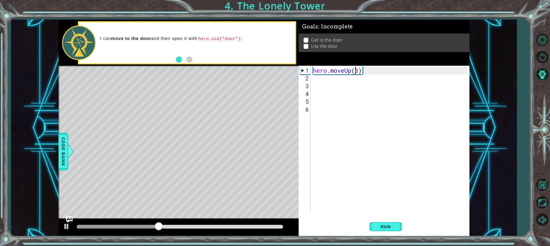
click at [357, 72] on div "hero . moveUp ( 3 )" at bounding box center [391, 148] width 158 height 163
drag, startPoint x: 361, startPoint y: 71, endPoint x: 357, endPoint y: 70, distance: 3.7
click at [361, 71] on div "hero . moveUp ( 3 )" at bounding box center [391, 148] width 158 height 163
click at [358, 71] on div "hero . moveUp ( 3 )" at bounding box center [391, 148] width 158 height 163
type textarea "hero.moveUp(4)"
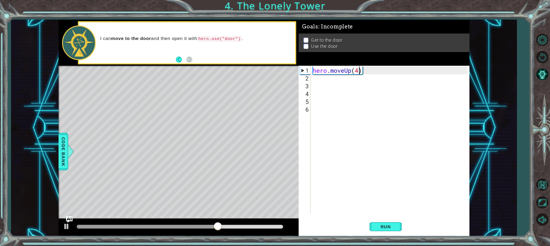
click at [316, 79] on div "hero . moveUp ( 4 )" at bounding box center [391, 148] width 158 height 163
type textarea "h"
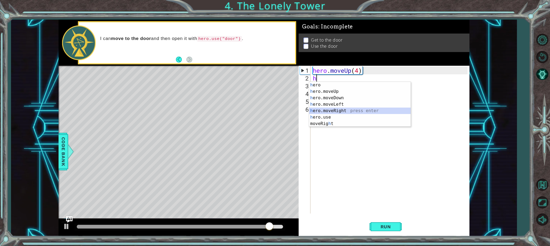
click at [326, 108] on div "h ero press enter h ero.moveUp press enter h ero.moveDown press enter h ero.mov…" at bounding box center [359, 111] width 101 height 58
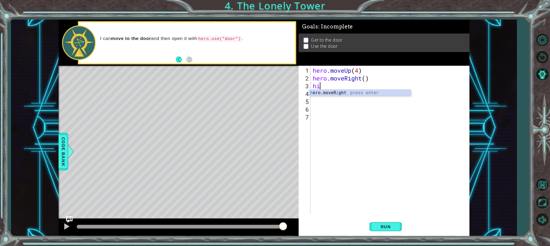
type textarea "h"
click at [333, 98] on div "h ero press enter h ero.moveUp press enter h ero.moveDown press enter h ero.mov…" at bounding box center [359, 119] width 101 height 58
type textarea "hero.moveUp(2)"
click at [313, 96] on div "hero . moveUp ( 4 ) hero . moveRight ( ) hero . moveUp ( 2 )" at bounding box center [391, 148] width 158 height 163
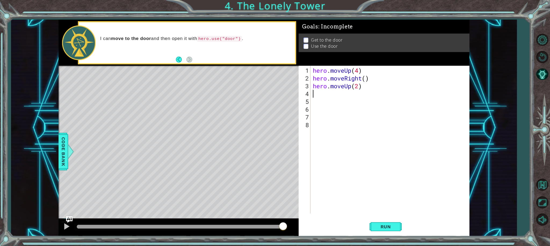
scroll to position [0, 0]
type textarea "m"
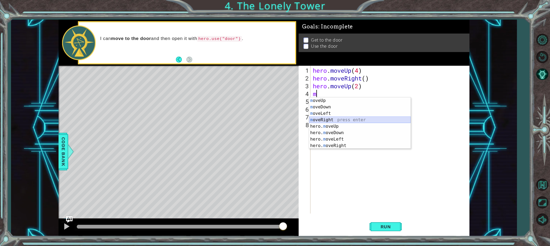
click at [322, 119] on div "m oveUp press enter m oveDown press enter m oveLeft press enter m oveRight pres…" at bounding box center [359, 129] width 101 height 64
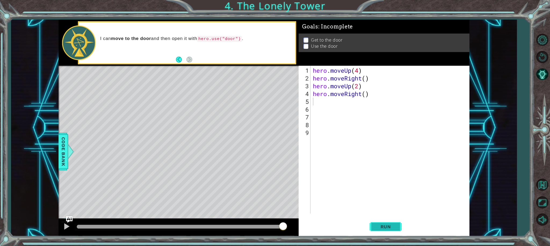
click at [388, 222] on button "Run" at bounding box center [385, 226] width 32 height 17
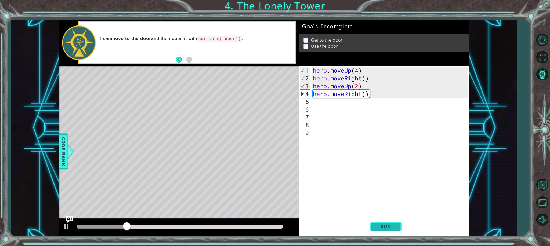
click at [384, 227] on span "Run" at bounding box center [385, 226] width 21 height 5
click at [385, 227] on span "Run" at bounding box center [385, 226] width 21 height 5
click at [385, 224] on span "Run" at bounding box center [385, 226] width 21 height 5
drag, startPoint x: 256, startPoint y: 173, endPoint x: 310, endPoint y: 196, distance: 58.8
click at [285, 183] on div "Level Map" at bounding box center [183, 145] width 248 height 158
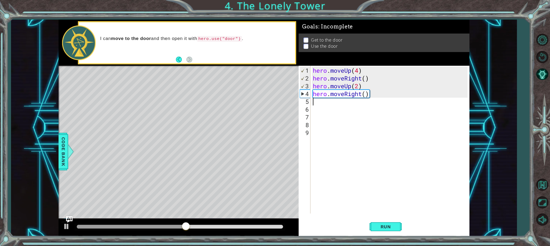
click at [319, 104] on div "hero . moveUp ( 4 ) hero . moveRight ( ) hero . moveUp ( 2 ) hero . moveRight (…" at bounding box center [391, 148] width 158 height 163
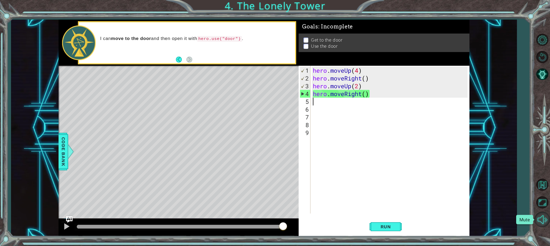
click at [543, 214] on button "Mute" at bounding box center [542, 220] width 16 height 16
click at [366, 79] on div "hero . moveUp ( 4 ) hero . moveRight ( ) hero . moveUp ( 2 ) hero . moveRight (…" at bounding box center [391, 148] width 158 height 163
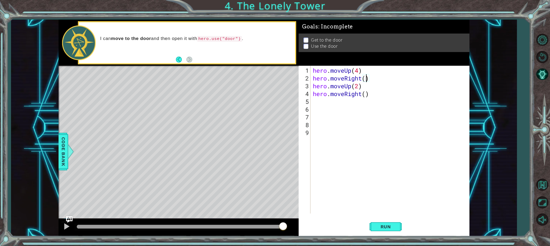
scroll to position [0, 2]
click at [366, 93] on div "hero . moveUp ( 4 ) hero . moveRight ( 1 ) hero . moveUp ( 2 ) hero . moveRight…" at bounding box center [391, 148] width 158 height 163
type textarea "hero.moveRight(1)"
click at [311, 104] on div "hero.moveRight(1) 1 2 3 4 5 6 7 8 9 hero . moveUp ( 4 ) hero . moveRight ( 1 ) …" at bounding box center [382, 140] width 169 height 148
click at [312, 103] on div "hero . moveUp ( 4 ) hero . moveRight ( 1 ) hero . moveUp ( 2 ) hero . moveRight…" at bounding box center [391, 148] width 158 height 163
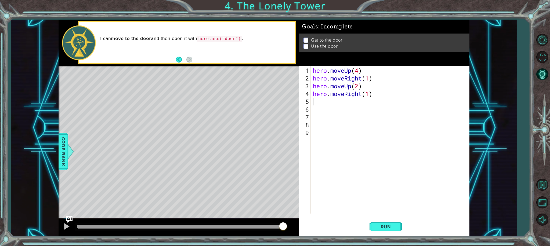
scroll to position [0, 0]
type textarea "u"
type textarea "up"
click at [322, 107] on div "hero.move Up press enter" at bounding box center [359, 114] width 101 height 19
click at [395, 230] on button "Run" at bounding box center [385, 226] width 32 height 17
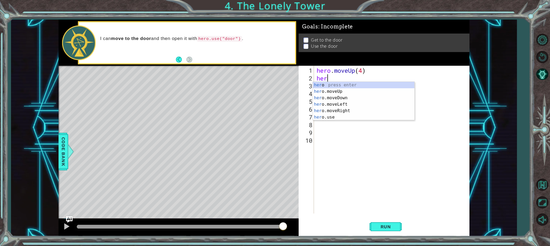
type textarea "h"
type textarea "movel"
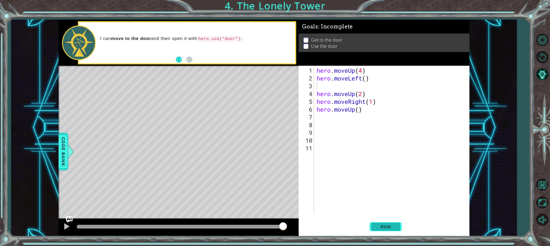
click at [380, 225] on span "Run" at bounding box center [385, 226] width 21 height 5
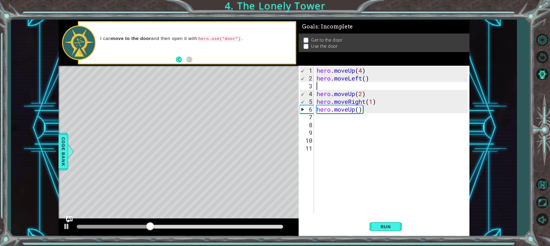
click at [385, 83] on div "hero . moveUp ( 4 ) hero . moveLeft ( ) hero . moveUp ( 2 ) hero . moveRight ( …" at bounding box center [392, 148] width 155 height 163
click at [393, 158] on div "hero . moveUp ( 4 ) hero . moveLeft ( ) hero . moveUp ( 2 ) hero . moveRight ( …" at bounding box center [392, 148] width 155 height 163
click at [370, 86] on div "hero . moveUp ( 4 ) hero . moveLeft ( ) hero . moveUp ( 2 ) hero . moveRight ( …" at bounding box center [392, 148] width 155 height 163
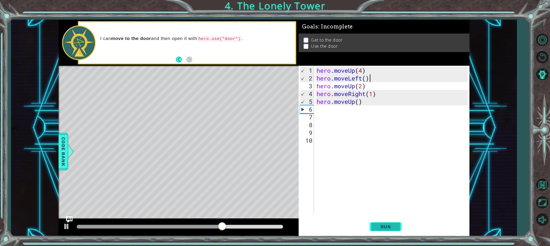
click at [384, 220] on button "Run" at bounding box center [385, 226] width 32 height 17
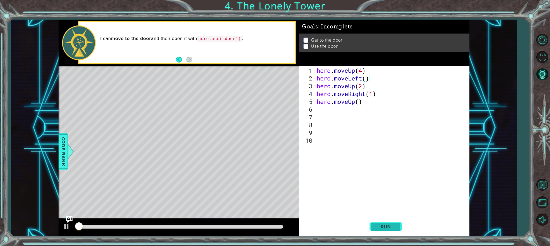
click at [382, 225] on span "Run" at bounding box center [385, 226] width 21 height 5
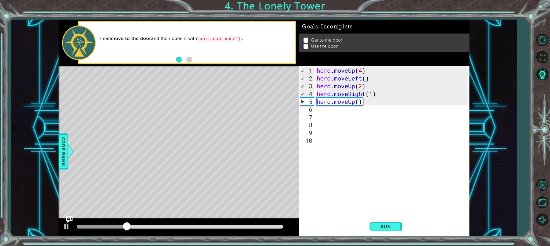
click at [359, 102] on div "hero . moveUp ( 4 ) hero . moveLeft ( ) hero . moveUp ( 2 ) hero . moveRight ( …" at bounding box center [392, 148] width 155 height 163
type textarea "hero.moveUp(1)"
click at [386, 227] on span "Run" at bounding box center [385, 226] width 21 height 5
click at [391, 230] on button "Run" at bounding box center [385, 226] width 32 height 17
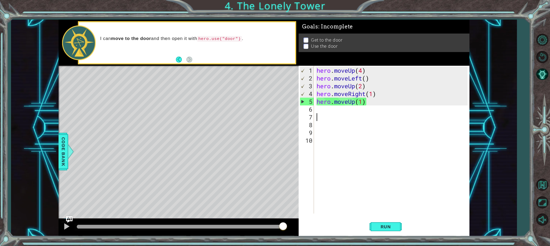
drag, startPoint x: 323, startPoint y: 116, endPoint x: 319, endPoint y: 116, distance: 4.1
click at [319, 116] on div "hero . moveUp ( 4 ) hero . moveLeft ( ) hero . moveUp ( 2 ) hero . moveRight ( …" at bounding box center [392, 148] width 155 height 163
click at [316, 111] on div "hero . moveUp ( 4 ) hero . moveLeft ( ) hero . moveUp ( 2 ) hero . moveRight ( …" at bounding box center [392, 148] width 155 height 163
type textarea "l"
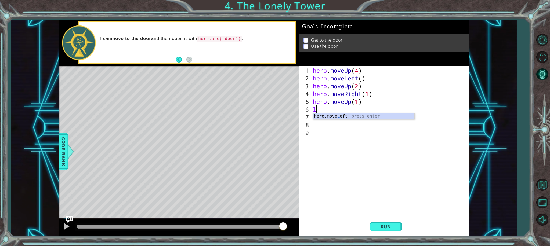
drag, startPoint x: 327, startPoint y: 110, endPoint x: 327, endPoint y: 115, distance: 5.4
click at [327, 110] on div "hero . moveUp ( 4 ) hero . moveLeft ( ) hero . moveUp ( 2 ) hero . moveRight ( …" at bounding box center [391, 148] width 158 height 163
click at [320, 112] on div "hero . moveUp ( 4 ) hero . moveLeft ( ) hero . moveUp ( 2 ) hero . moveRight ( …" at bounding box center [391, 148] width 158 height 163
type textarea "l"
click at [325, 115] on div "hero.move L eft press enter" at bounding box center [359, 122] width 101 height 19
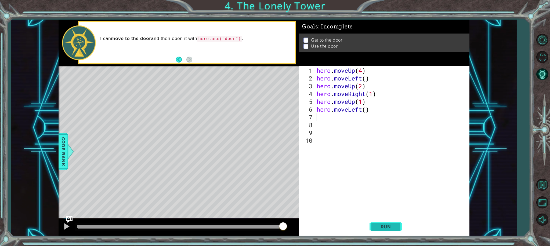
click at [389, 225] on span "Run" at bounding box center [385, 226] width 21 height 5
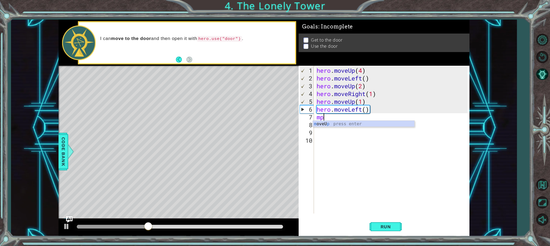
type textarea "m"
type textarea "up"
click at [355, 125] on div "hero.move Up press enter" at bounding box center [363, 130] width 101 height 19
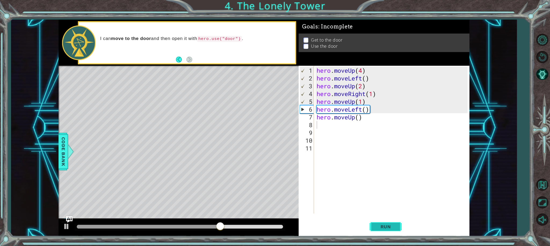
click at [383, 222] on button "Run" at bounding box center [385, 226] width 32 height 17
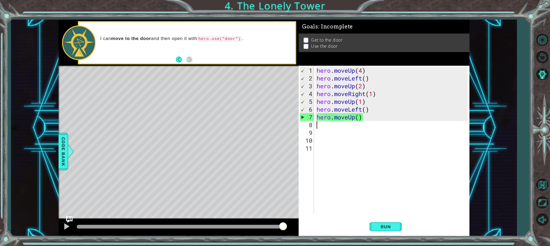
type textarea "r"
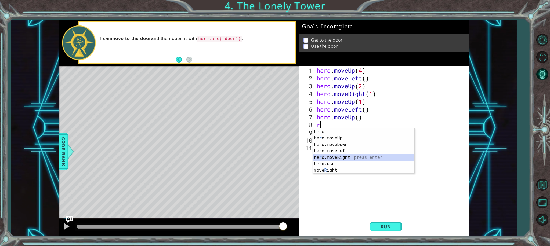
click at [330, 158] on div "he r o press enter he r o.moveUp press enter he r o.moveDown press enter he r o…" at bounding box center [363, 158] width 101 height 58
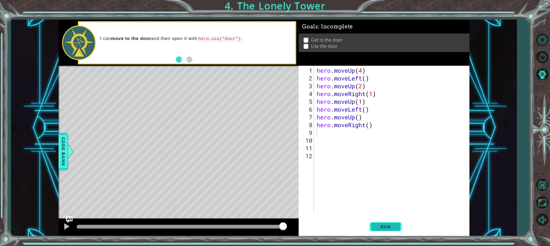
click at [383, 223] on button "Run" at bounding box center [385, 226] width 32 height 17
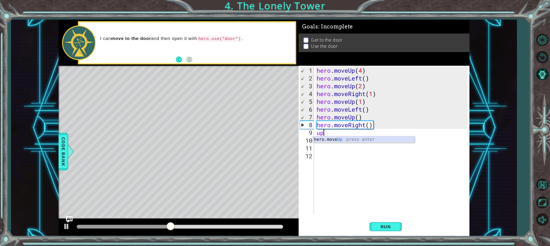
type textarea "up"
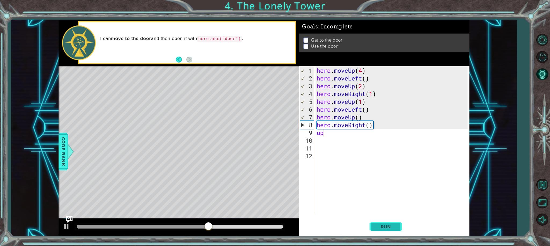
click at [393, 225] on span "Run" at bounding box center [385, 226] width 21 height 5
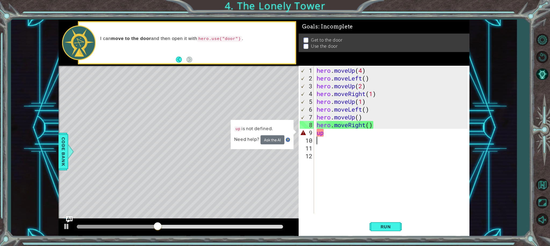
click at [329, 136] on div "hero . moveUp ( 4 ) hero . moveLeft ( ) hero . moveUp ( 2 ) hero . moveRight ( …" at bounding box center [392, 148] width 155 height 163
click at [329, 127] on div "hero . moveUp ( 4 ) hero . moveLeft ( ) hero . moveUp ( 2 ) hero . moveRight ( …" at bounding box center [392, 148] width 155 height 163
type textarea "up"
click at [338, 133] on div "hero . moveUp ( 4 ) hero . moveLeft ( ) hero . moveUp ( 2 ) hero . moveRight ( …" at bounding box center [392, 148] width 155 height 163
type textarea "u"
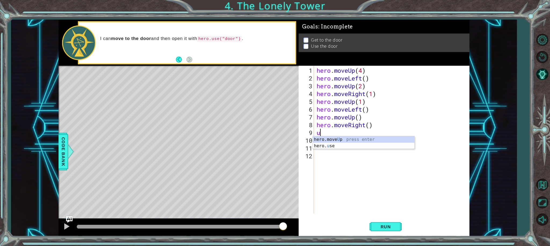
type textarea "up"
click at [330, 139] on div "hero.move Up press enter" at bounding box center [363, 145] width 101 height 19
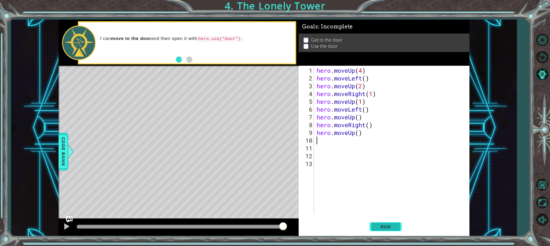
click at [389, 225] on span "Run" at bounding box center [385, 226] width 21 height 5
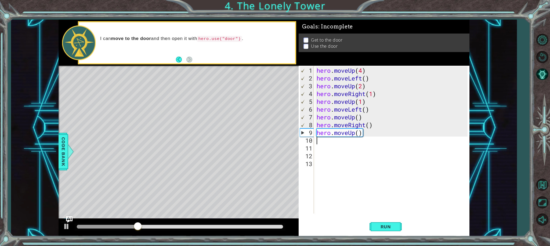
type textarea "l"
click at [352, 146] on div "hero.move L eft press enter" at bounding box center [363, 153] width 101 height 19
click at [378, 228] on span "Run" at bounding box center [385, 226] width 21 height 5
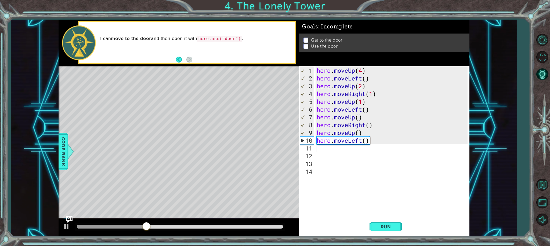
type textarea "r"
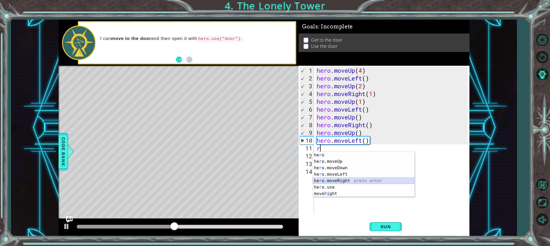
click at [335, 180] on div "he r o press enter he r o.moveUp press enter he r o.moveDown press enter he r o…" at bounding box center [363, 181] width 101 height 58
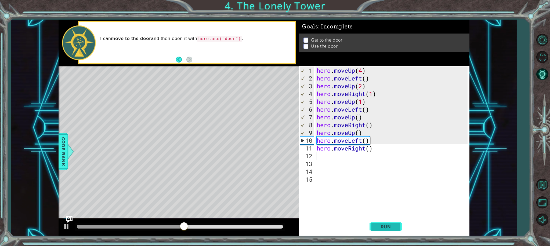
click at [383, 224] on span "Run" at bounding box center [385, 226] width 21 height 5
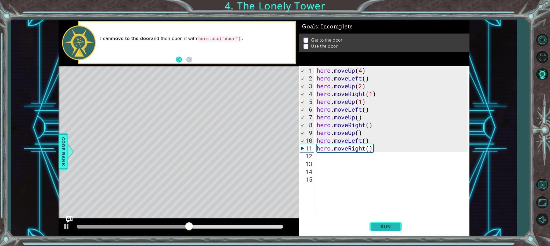
click at [381, 221] on button "Run" at bounding box center [385, 226] width 32 height 17
type textarea "t"
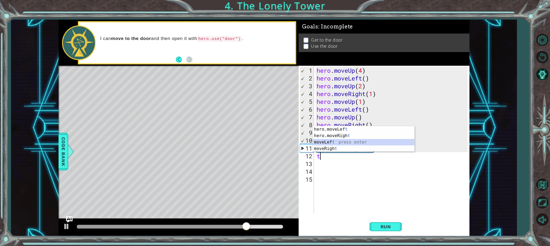
click at [329, 140] on div "hero.moveLef t press enter hero.moveRigh t press enter moveLef t press enter mo…" at bounding box center [363, 145] width 101 height 39
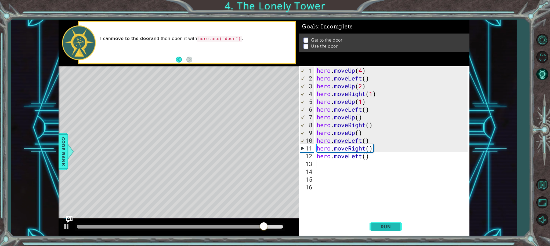
click at [385, 229] on span "Run" at bounding box center [385, 226] width 21 height 5
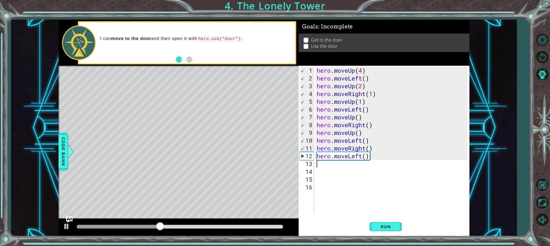
click at [363, 149] on div "hero . moveUp ( 4 ) hero . moveLeft ( ) hero . moveUp ( 2 ) hero . moveRight ( …" at bounding box center [392, 148] width 155 height 163
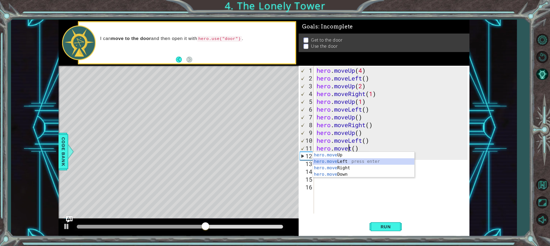
click at [355, 159] on div "hero.move Up press enter hero.move Left press enter hero.move Right press enter…" at bounding box center [363, 171] width 101 height 39
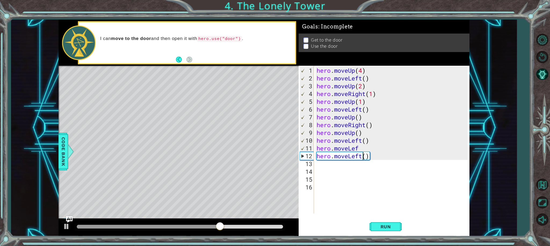
click at [361, 156] on div "hero . moveUp ( 4 ) hero . moveLeft ( ) hero . moveUp ( 2 ) hero . moveRight ( …" at bounding box center [392, 148] width 155 height 163
click at [392, 227] on span "Run" at bounding box center [385, 226] width 21 height 5
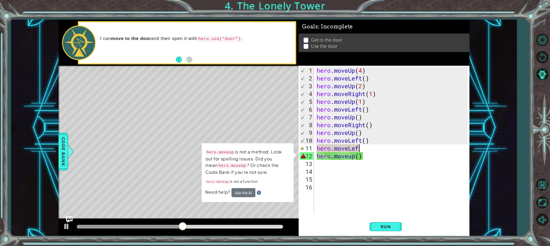
click at [358, 148] on div "hero . moveUp ( 4 ) hero . moveLeft ( ) hero . moveUp ( 2 ) hero . moveRight ( …" at bounding box center [392, 148] width 155 height 163
click at [365, 148] on div "hero . moveUp ( 4 ) hero . moveLeft ( ) hero . moveUp ( 2 ) hero . moveRight ( …" at bounding box center [392, 148] width 155 height 163
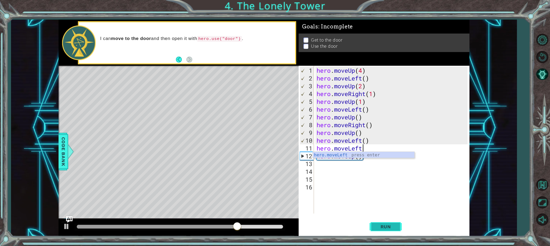
click at [383, 223] on button "Run" at bounding box center [385, 226] width 32 height 17
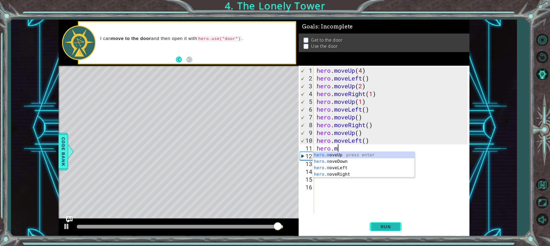
scroll to position [0, 1]
click at [438, 152] on div "hero . moveUp ( 4 ) hero . moveLeft ( ) hero . moveUp ( 2 ) hero . moveRight ( …" at bounding box center [392, 148] width 155 height 163
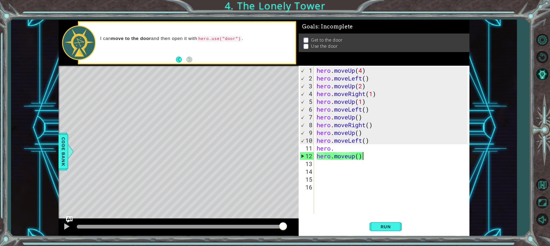
drag, startPoint x: 345, startPoint y: 148, endPoint x: 346, endPoint y: 144, distance: 3.7
click at [345, 147] on div "hero . moveUp ( 4 ) hero . moveLeft ( ) hero . moveUp ( 2 ) hero . moveRight ( …" at bounding box center [392, 148] width 155 height 163
type textarea "hero.r"
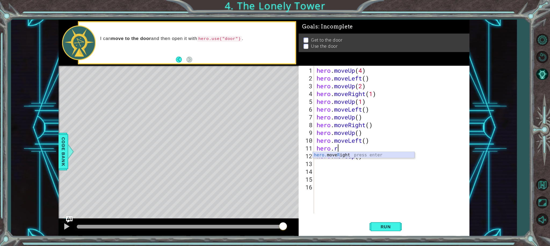
click at [333, 152] on div "hero. move R ight press enter" at bounding box center [363, 161] width 101 height 19
click at [374, 228] on button "Run" at bounding box center [385, 226] width 32 height 17
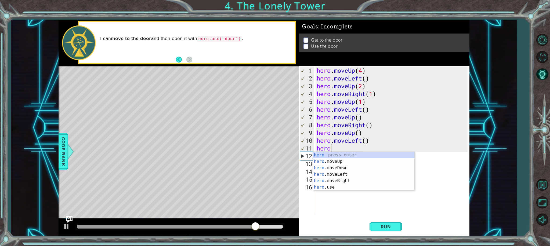
type textarea "h"
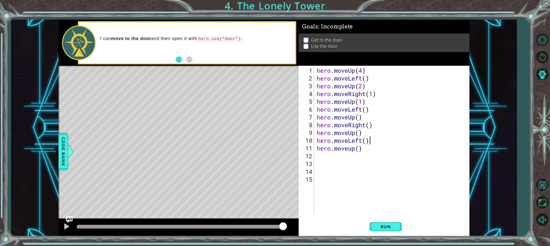
scroll to position [0, 2]
type textarea "hero.moveLeft()"
click at [395, 228] on span "Run" at bounding box center [385, 226] width 21 height 5
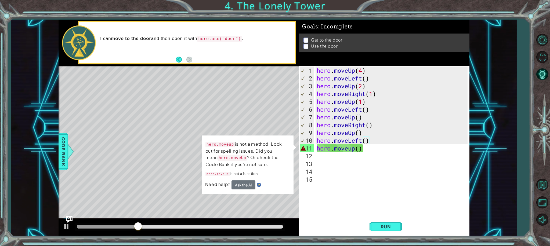
drag, startPoint x: 363, startPoint y: 201, endPoint x: 336, endPoint y: 165, distance: 44.6
click at [343, 176] on div "hero . moveUp ( 4 ) hero . moveLeft ( ) hero . moveUp ( 2 ) hero . moveRight ( …" at bounding box center [392, 148] width 155 height 163
click at [362, 143] on div "hero . moveUp ( 4 ) hero . moveLeft ( ) hero . moveUp ( 2 ) hero . moveRight ( …" at bounding box center [392, 148] width 155 height 163
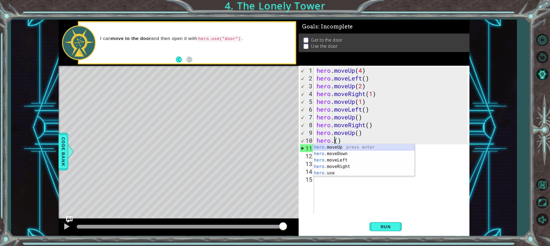
click at [329, 147] on div "hero. moveUp press enter hero. moveDown press enter hero. moveLeft press enter …" at bounding box center [363, 166] width 101 height 45
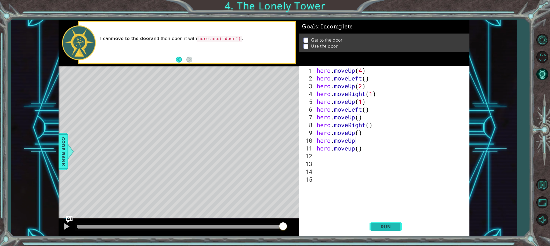
drag, startPoint x: 393, startPoint y: 232, endPoint x: 390, endPoint y: 231, distance: 3.2
click at [392, 231] on button "Run" at bounding box center [385, 226] width 32 height 17
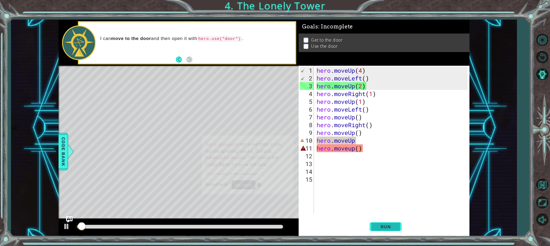
click at [388, 230] on button "Run" at bounding box center [385, 226] width 32 height 17
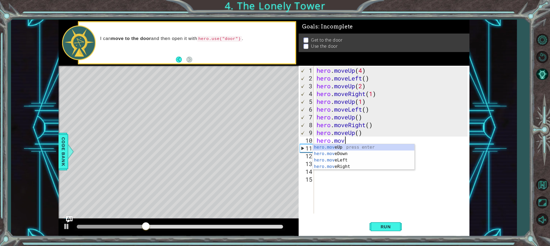
type textarea "[DOMAIN_NAME]"
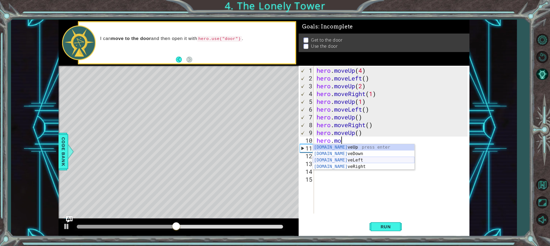
click at [362, 160] on div "[DOMAIN_NAME] veUp press enter [DOMAIN_NAME] veDown press enter [DOMAIN_NAME] v…" at bounding box center [363, 163] width 101 height 39
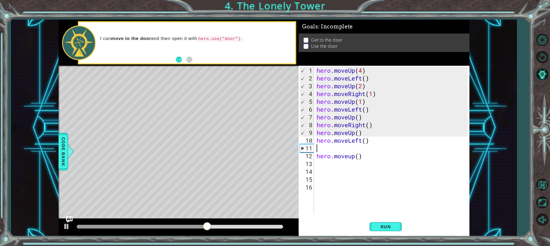
type textarea "\"
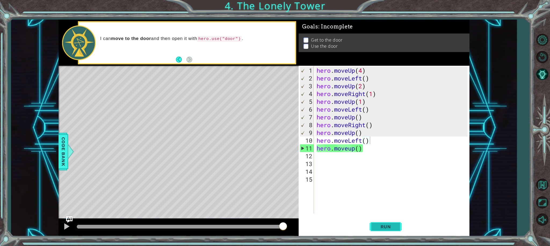
click at [380, 226] on span "Run" at bounding box center [385, 226] width 21 height 5
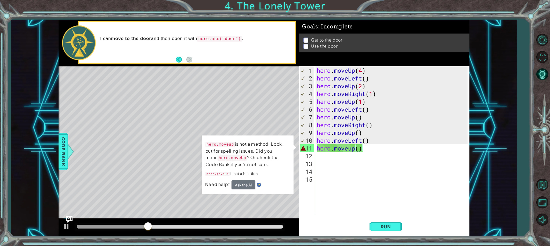
click at [402, 145] on div "hero . moveUp ( 4 ) hero . moveLeft ( ) hero . moveUp ( 2 ) hero . moveRight ( …" at bounding box center [392, 148] width 155 height 163
drag, startPoint x: 415, startPoint y: 148, endPoint x: 475, endPoint y: 166, distance: 62.6
click at [437, 156] on div "hero . moveUp ( 4 ) hero . moveLeft ( ) hero . moveUp ( 2 ) hero . moveRight ( …" at bounding box center [392, 148] width 155 height 163
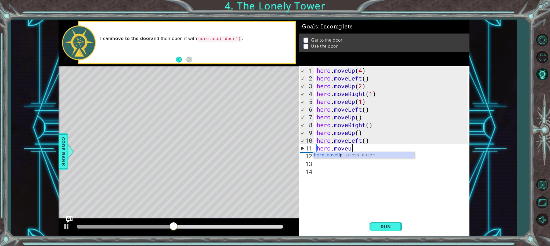
type textarea "hero.mov"
click at [345, 173] on div "hero.mov eUp press enter hero.mov eDown press enter hero.mov eLeft press enter …" at bounding box center [363, 171] width 101 height 39
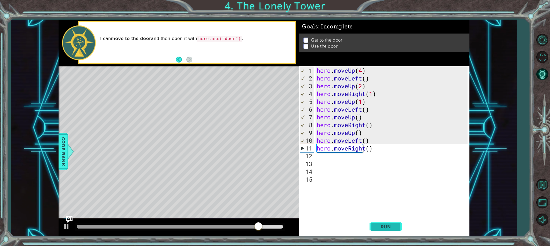
click at [377, 225] on span "Run" at bounding box center [385, 226] width 21 height 5
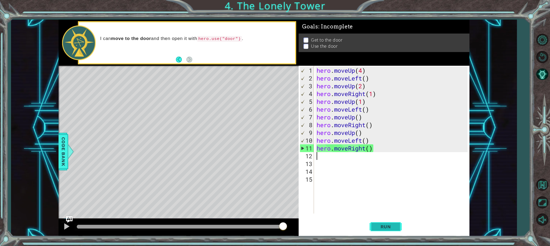
click at [379, 226] on span "Run" at bounding box center [385, 226] width 21 height 5
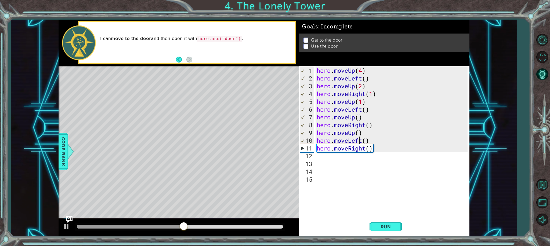
click at [360, 140] on div "hero . moveUp ( 4 ) hero . moveLeft ( ) hero . moveUp ( 2 ) hero . moveRight ( …" at bounding box center [392, 148] width 155 height 163
click at [362, 140] on div "hero . moveUp ( 4 ) hero . moveLeft ( ) hero . moveUp ( 2 ) hero . moveRight ( …" at bounding box center [392, 148] width 155 height 163
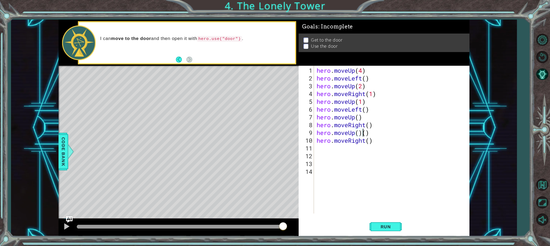
click at [371, 135] on div "hero . moveUp ( 4 ) hero . moveLeft ( ) hero . moveUp ( 2 ) hero . moveRight ( …" at bounding box center [392, 148] width 155 height 163
click at [385, 225] on span "Run" at bounding box center [385, 226] width 21 height 5
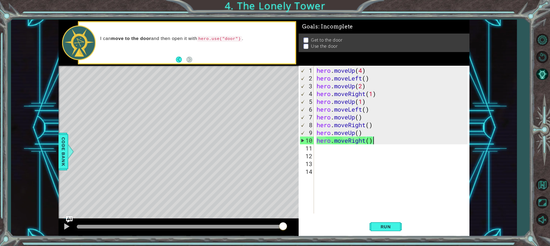
click at [377, 143] on div "hero . moveUp ( 4 ) hero . moveLeft ( ) hero . moveUp ( 2 ) hero . moveRight ( …" at bounding box center [392, 148] width 155 height 163
type textarea "hero.moveRight()"
click at [321, 149] on div "hero . moveUp ( 4 ) hero . moveLeft ( ) hero . moveUp ( 2 ) hero . moveRight ( …" at bounding box center [392, 148] width 155 height 163
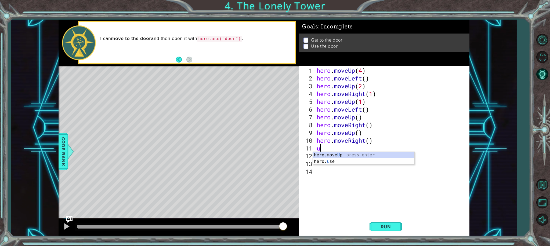
type textarea "up"
click at [327, 155] on div "hero.move Up press enter" at bounding box center [363, 161] width 101 height 19
click at [394, 224] on button "Run" at bounding box center [385, 226] width 32 height 17
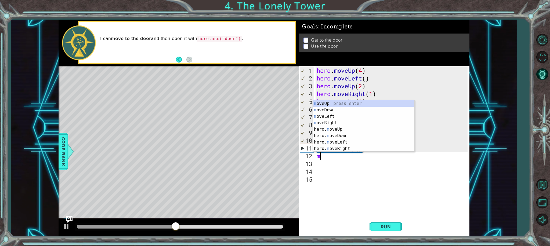
type textarea "mo"
click at [356, 104] on div "mo veUp press enter mo veDown press enter mo veLeft press enter mo veRight pres…" at bounding box center [363, 132] width 101 height 64
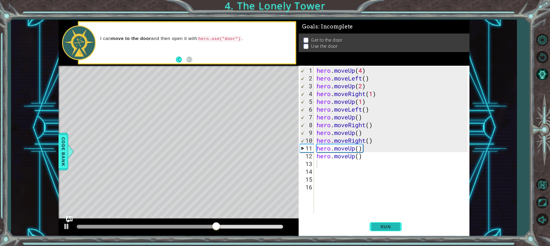
click at [385, 221] on button "Run" at bounding box center [385, 226] width 32 height 17
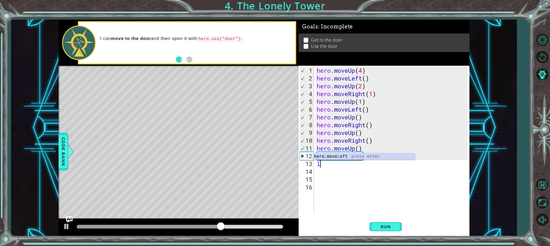
type textarea "l"
click at [365, 159] on body "1 2 3 4 5 hero . moveLeft ( ) hero . moveUp ( ) hero . moveUp ( ) hero . moveUp…" at bounding box center [275, 123] width 550 height 246
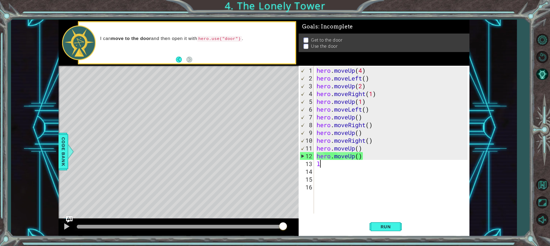
click at [328, 162] on div "hero . moveUp ( 4 ) hero . moveLeft ( ) hero . moveUp ( 2 ) hero . moveRight ( …" at bounding box center [392, 148] width 155 height 163
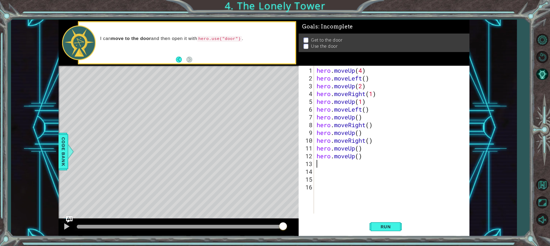
type textarea "l"
click at [341, 157] on div "hero.move L eft press enter" at bounding box center [363, 162] width 101 height 19
click at [377, 226] on span "Run" at bounding box center [385, 226] width 21 height 5
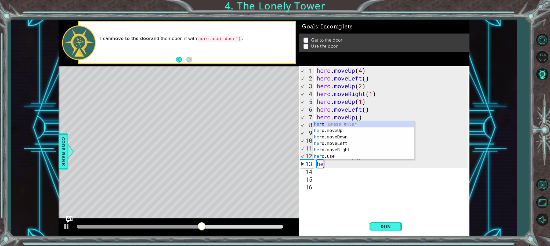
type textarea "h"
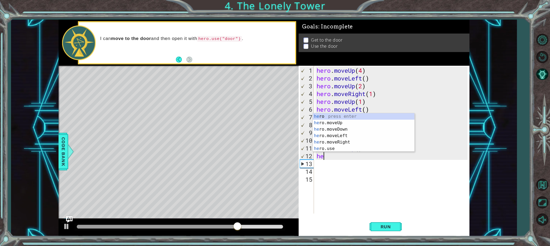
type textarea "h"
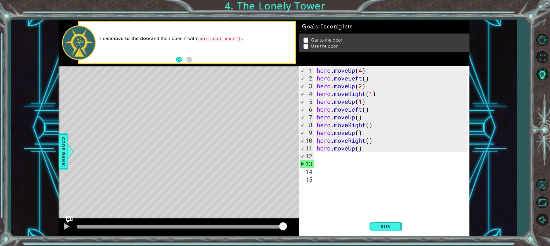
type textarea "m"
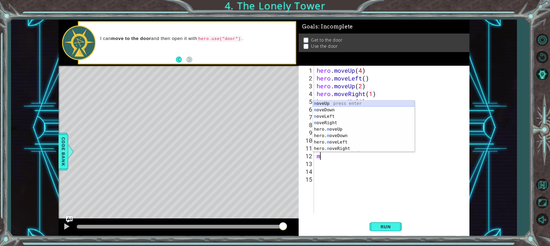
click at [330, 104] on div "m oveUp press enter m oveDown press enter m oveLeft press enter m oveRight pres…" at bounding box center [363, 132] width 101 height 64
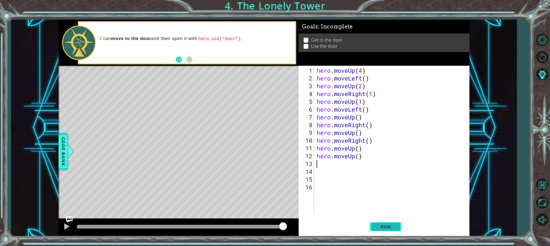
click at [373, 225] on button "Run" at bounding box center [385, 226] width 32 height 17
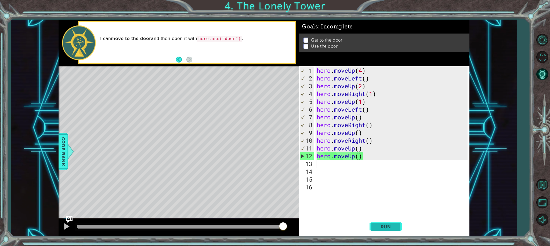
type textarea "l"
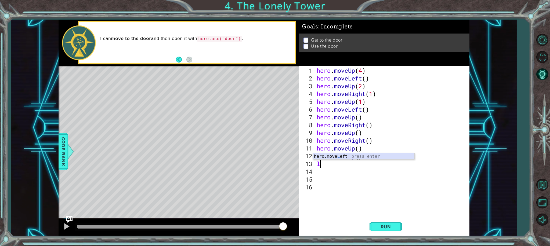
click at [360, 155] on div "hero.move L eft press enter" at bounding box center [363, 162] width 101 height 19
click at [377, 227] on span "Run" at bounding box center [385, 226] width 21 height 5
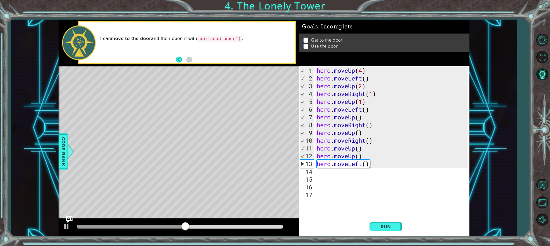
click at [363, 164] on div "hero . moveUp ( 4 ) hero . moveLeft ( ) hero . moveUp ( 2 ) hero . moveRight ( …" at bounding box center [392, 148] width 155 height 163
click at [359, 164] on div "hero . moveUp ( 4 ) hero . moveLeft ( ) hero . moveUp ( 2 ) hero . moveRight ( …" at bounding box center [392, 148] width 155 height 163
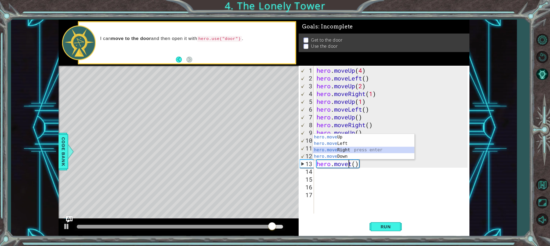
click at [349, 148] on div "hero.move Up press enter hero.move Left press enter hero.move Right press enter…" at bounding box center [363, 153] width 101 height 39
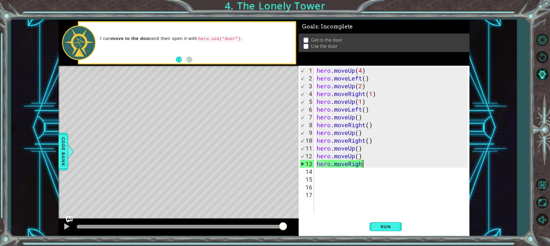
scroll to position [0, 2]
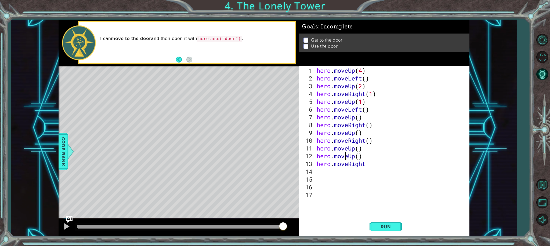
click at [346, 152] on div "hero . moveUp ( 4 ) hero . moveLeft ( ) hero . moveUp ( 2 ) hero . moveRight ( …" at bounding box center [392, 148] width 155 height 163
click at [379, 219] on button "Run" at bounding box center [385, 226] width 32 height 17
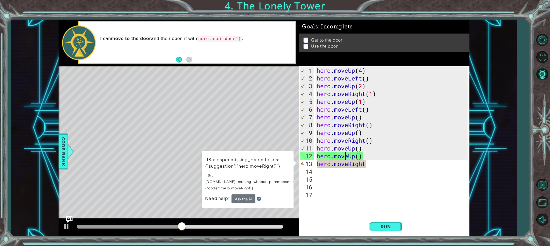
click at [377, 167] on div "hero . moveUp ( 4 ) hero . moveLeft ( ) hero . moveUp ( 2 ) hero . moveRight ( …" at bounding box center [392, 148] width 155 height 163
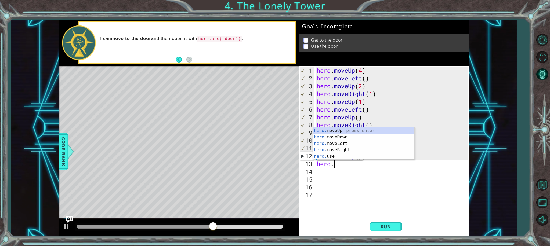
scroll to position [0, 1]
click at [343, 155] on div "hero. moveUp press enter hero. moveDown press enter hero. moveLeft press enter …" at bounding box center [363, 149] width 101 height 45
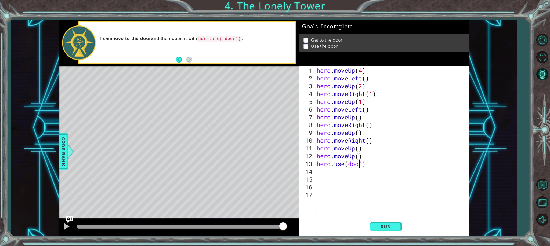
scroll to position [0, 2]
click at [366, 164] on div "hero . moveUp ( 4 ) hero . moveLeft ( ) hero . moveUp ( 2 ) hero . moveRight ( …" at bounding box center [392, 148] width 155 height 163
click at [382, 225] on span "Run" at bounding box center [385, 226] width 21 height 5
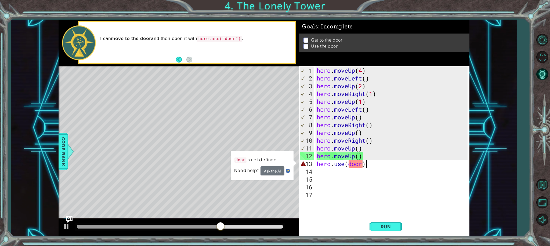
click at [373, 163] on div "hero . moveUp ( 4 ) hero . moveLeft ( ) hero . moveUp ( 2 ) hero . moveRight ( …" at bounding box center [392, 148] width 155 height 163
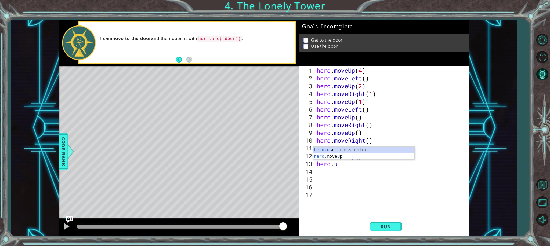
scroll to position [0, 1]
drag, startPoint x: 436, startPoint y: 123, endPoint x: 435, endPoint y: 128, distance: 4.9
click at [435, 127] on div "hero . moveUp ( 4 ) hero . moveLeft ( ) hero . moveUp ( 2 ) hero . moveRight ( …" at bounding box center [392, 148] width 155 height 163
click at [337, 164] on div "hero . moveUp ( 4 ) hero . moveLeft ( ) hero . moveUp ( 2 ) hero . moveRight ( …" at bounding box center [392, 148] width 155 height 163
click at [389, 227] on span "Run" at bounding box center [385, 226] width 21 height 5
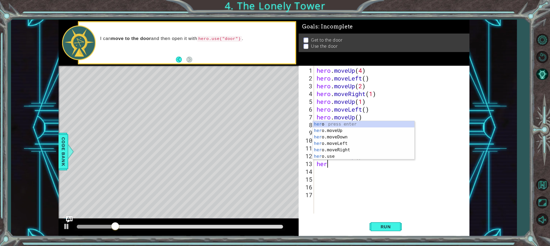
scroll to position [0, 0]
type textarea "h"
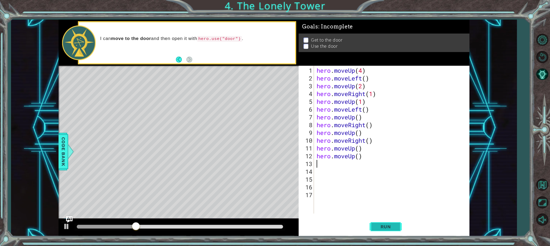
click at [388, 225] on span "Run" at bounding box center [385, 226] width 21 height 5
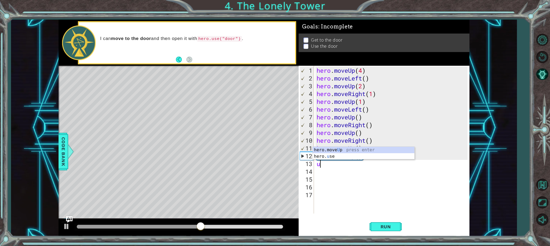
type textarea "up"
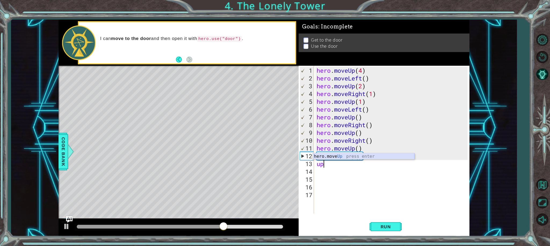
click at [344, 159] on div "hero.move Up press enter" at bounding box center [363, 162] width 101 height 19
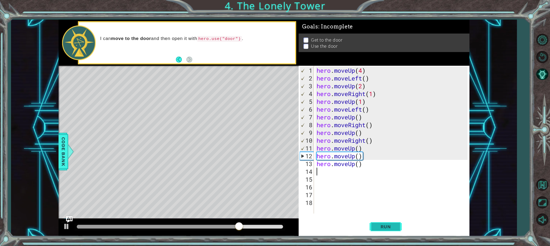
click at [393, 227] on span "Run" at bounding box center [385, 226] width 21 height 5
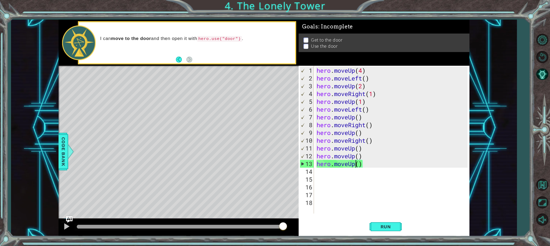
click at [356, 165] on div "hero . moveUp ( 4 ) hero . moveLeft ( ) hero . moveUp ( 2 ) hero . moveRight ( …" at bounding box center [392, 148] width 155 height 163
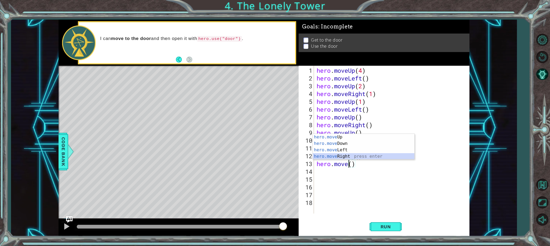
click at [348, 158] on div "hero.move Up press enter hero.move Down press enter hero.move Left press enter …" at bounding box center [363, 153] width 101 height 39
type textarea "hero.moveRight"
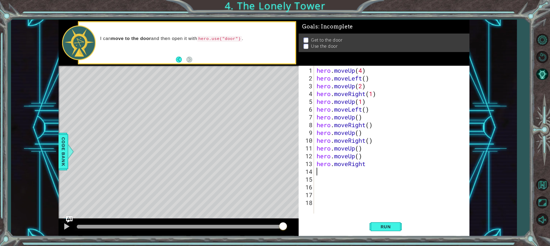
click at [318, 170] on div "hero . moveUp ( 4 ) hero . moveLeft ( ) hero . moveUp ( 2 ) hero . moveRight ( …" at bounding box center [392, 148] width 155 height 163
type textarea "up"
click at [334, 166] on div "hero.move Up press enter" at bounding box center [363, 170] width 101 height 19
click at [380, 226] on span "Run" at bounding box center [385, 226] width 21 height 5
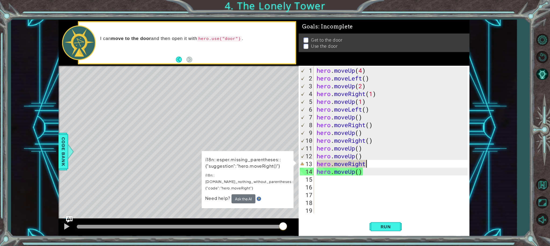
click at [369, 165] on div "hero . moveUp ( 4 ) hero . moveLeft ( ) hero . moveUp ( 2 ) hero . moveRight ( …" at bounding box center [392, 148] width 155 height 163
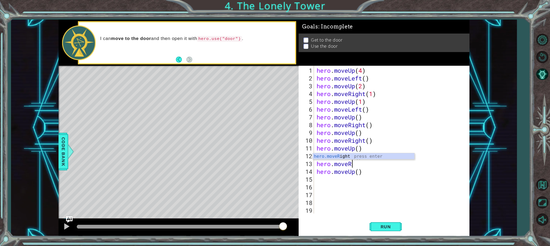
type textarea "hero.move"
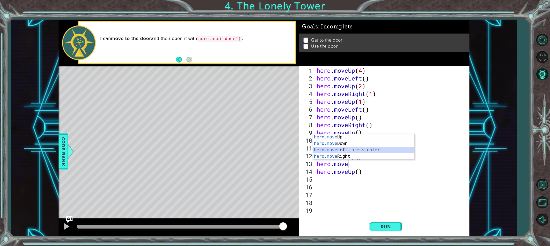
click at [348, 150] on div "hero.move Up press enter hero.move Down press enter hero.move Left press enter …" at bounding box center [363, 153] width 101 height 39
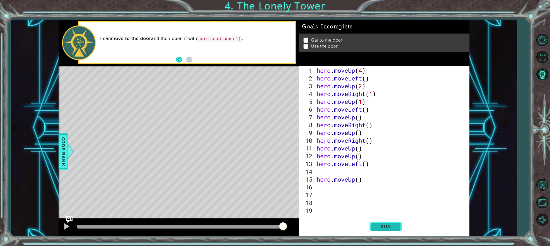
click at [373, 222] on button "Run" at bounding box center [385, 226] width 32 height 17
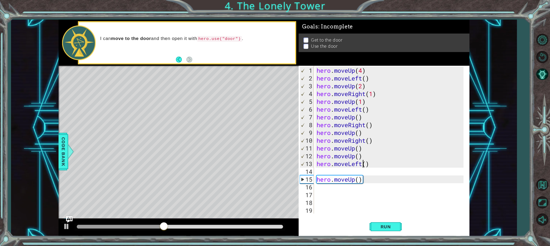
click at [363, 164] on div "hero . moveUp ( 4 ) hero . moveLeft ( ) hero . moveUp ( 2 ) hero . moveRight ( …" at bounding box center [390, 148] width 151 height 163
click at [339, 163] on div "hero . moveUp ( 4 ) hero . moveLeft ( ) hero . moveUp ( 2 ) hero . moveRight ( …" at bounding box center [390, 148] width 151 height 163
type textarea "("
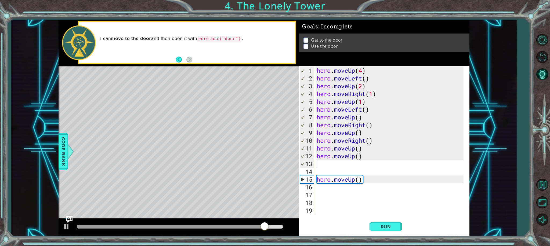
click at [314, 168] on div "1 2 3 4 5 6 7 8 9 10 11 12 13 14 15 16 17 18 19 20 hero . moveUp ( 4 ) hero . m…" at bounding box center [382, 140] width 169 height 148
click at [315, 173] on div "1 2 3 4 5 6 7 8 9 10 11 12 13 14 15 16 17 18 19 20 hero . moveUp ( 4 ) hero . m…" at bounding box center [382, 140] width 169 height 148
click at [318, 171] on div "hero . moveUp ( 4 ) hero . moveLeft ( ) hero . moveUp ( 2 ) hero . moveRight ( …" at bounding box center [390, 148] width 151 height 163
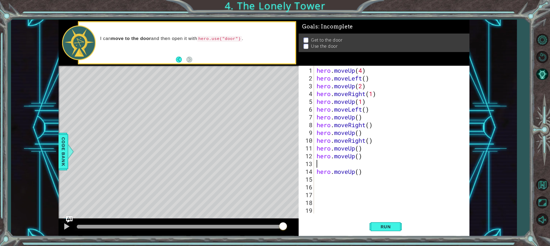
type textarea "hero.moveUp()"
click at [340, 178] on div "hero . moveUp ( 4 ) hero . moveLeft ( ) hero . moveUp ( 2 ) hero . moveRight ( …" at bounding box center [392, 148] width 155 height 163
click at [384, 224] on button "Run" at bounding box center [385, 226] width 32 height 17
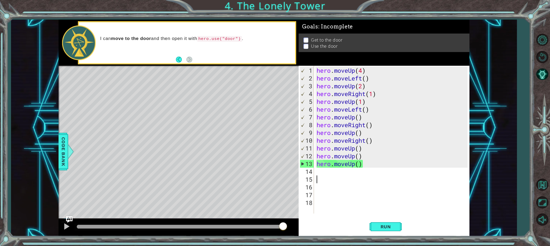
click at [318, 174] on div "hero . moveUp ( 4 ) hero . moveLeft ( ) hero . moveUp ( 2 ) hero . moveRight ( …" at bounding box center [392, 148] width 155 height 163
click at [383, 224] on span "Run" at bounding box center [385, 226] width 21 height 5
click at [324, 174] on div "hero . moveUp ( 4 ) hero . moveLeft ( ) hero . moveUp ( 2 ) hero . moveRight ( …" at bounding box center [392, 148] width 155 height 163
type textarea "r"
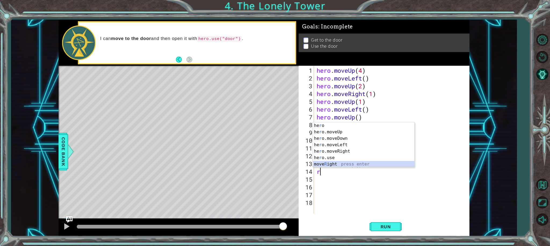
click at [331, 166] on div "he r o press enter he r o.moveUp press enter he r o.moveDown press enter he r o…" at bounding box center [363, 151] width 101 height 58
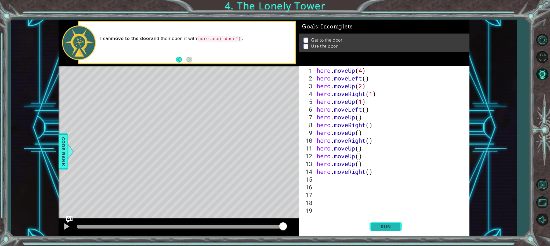
click at [383, 232] on button "Run" at bounding box center [385, 226] width 32 height 17
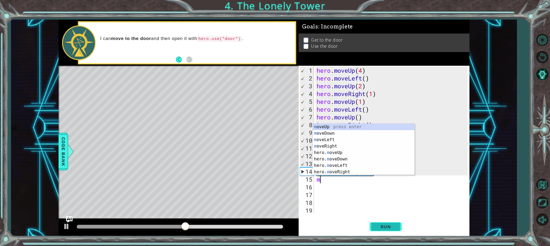
type textarea "mo"
click at [338, 152] on div "mo veUp press enter mo veDown press enter mo veLeft press enter mo veRight pres…" at bounding box center [363, 156] width 101 height 64
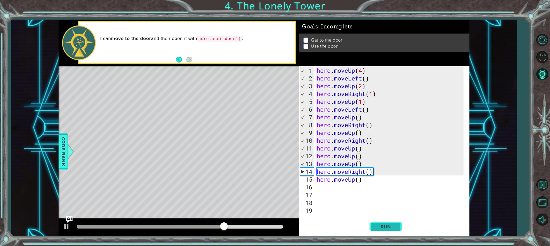
click at [379, 229] on button "Run" at bounding box center [385, 226] width 32 height 17
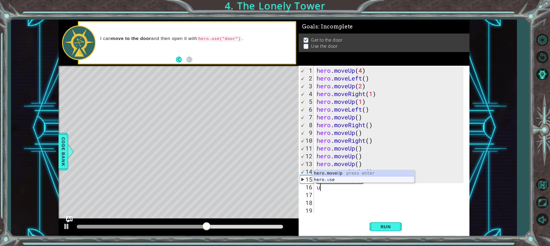
click at [330, 180] on div "hero.move U p press enter hero. u se press enter" at bounding box center [363, 183] width 101 height 26
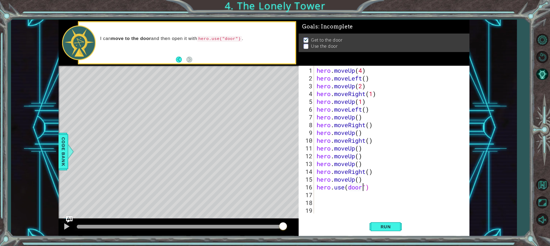
scroll to position [0, 2]
click at [384, 225] on span "Run" at bounding box center [385, 226] width 21 height 5
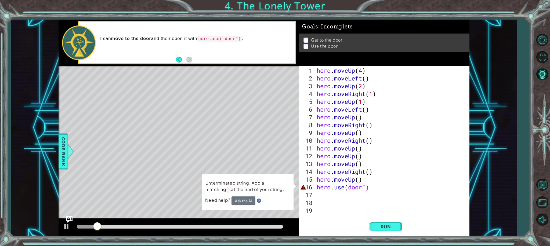
click at [375, 188] on div "hero . moveUp ( 4 ) hero . moveLeft ( ) hero . moveUp ( 2 ) hero . moveRight ( …" at bounding box center [390, 148] width 151 height 163
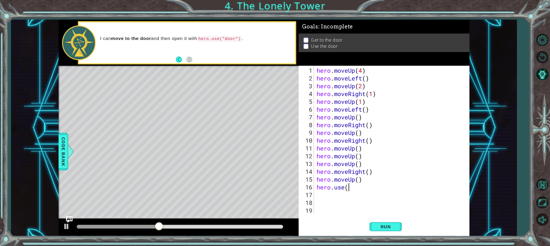
scroll to position [0, 1]
click at [349, 181] on div "hero.use press enter" at bounding box center [363, 186] width 101 height 19
type textarea "hero.use("door")"
click at [388, 224] on button "Run" at bounding box center [385, 226] width 32 height 17
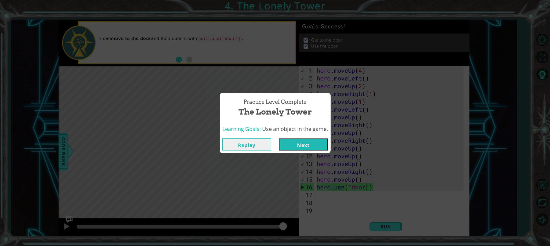
click at [291, 143] on button "Next" at bounding box center [303, 144] width 49 height 12
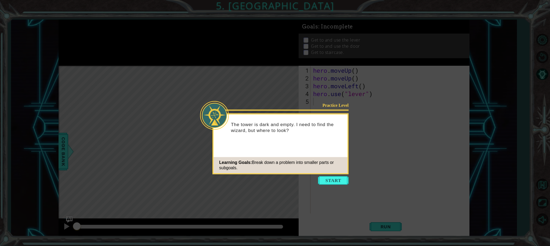
click at [330, 180] on button "Start" at bounding box center [333, 180] width 31 height 9
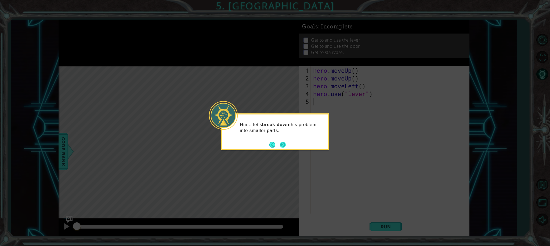
click at [283, 141] on button "Next" at bounding box center [283, 145] width 10 height 10
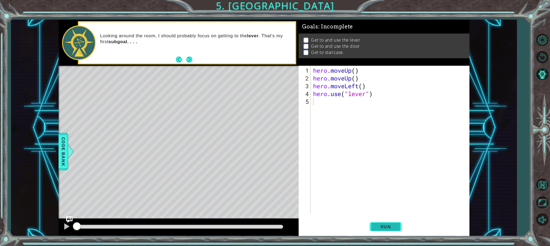
click at [379, 223] on button "Run" at bounding box center [385, 226] width 32 height 17
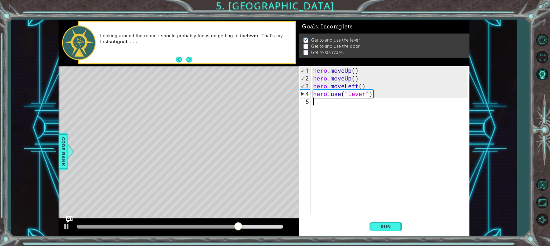
type textarea "r"
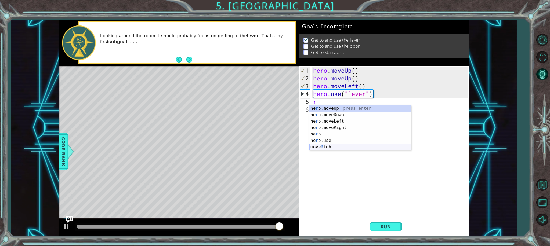
click at [332, 144] on div "he r o.moveUp press enter he r o.moveDown press enter he r o.moveLeft press ent…" at bounding box center [359, 134] width 101 height 58
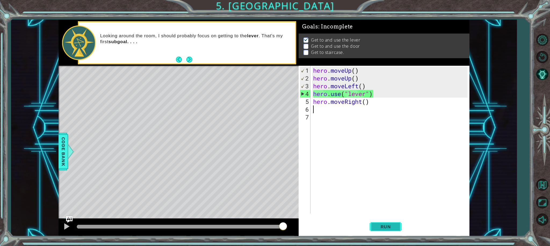
click at [384, 228] on span "Run" at bounding box center [385, 226] width 21 height 5
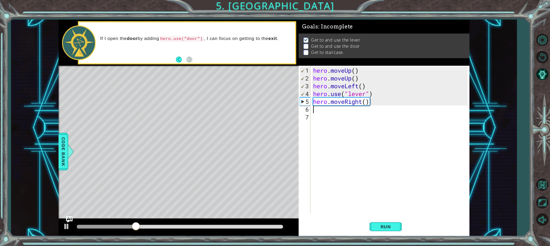
type textarea "u"
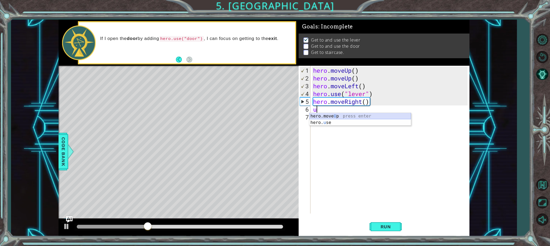
click at [337, 118] on div "hero.move U p press enter hero. u se press enter" at bounding box center [359, 126] width 101 height 26
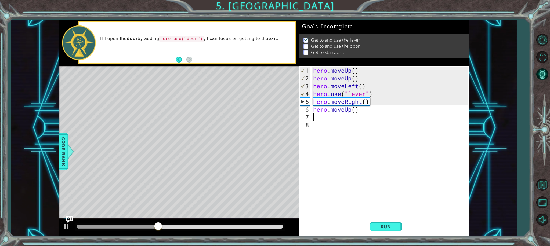
type textarea "u"
click at [336, 124] on div "hero.move U p press enter hero. u se press enter" at bounding box center [359, 134] width 101 height 26
click at [382, 225] on span "Run" at bounding box center [385, 226] width 21 height 5
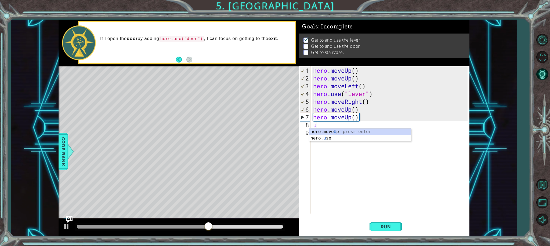
click at [332, 128] on body "1 ההההההההההההההההההההההההההההההההההההההההההההההההההההההההההההההההההההההההההההה…" at bounding box center [275, 123] width 550 height 246
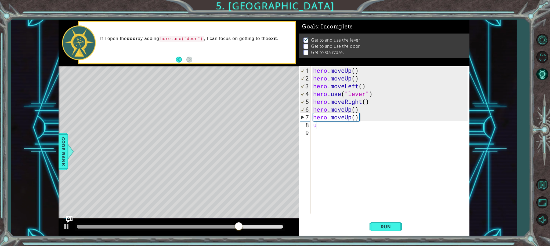
click at [323, 125] on div "hero . moveUp ( ) hero . moveUp ( ) hero . moveLeft ( ) hero . use ( "lever" ) …" at bounding box center [391, 148] width 158 height 163
type textarea "up"
click at [331, 133] on div "hero.move Up press enter" at bounding box center [359, 138] width 101 height 19
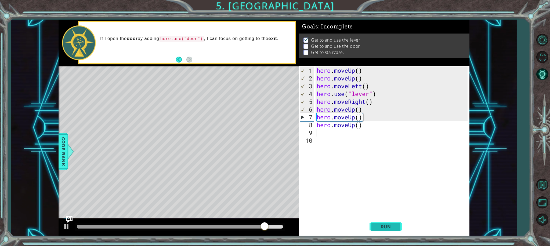
click at [383, 226] on span "Run" at bounding box center [385, 226] width 21 height 5
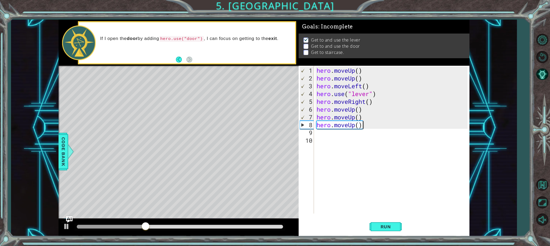
click at [366, 125] on div "hero . moveUp ( ) hero . moveUp ( ) hero . moveLeft ( ) hero . use ( "lever" ) …" at bounding box center [392, 148] width 155 height 163
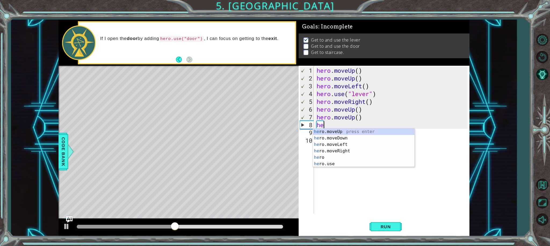
type textarea "h"
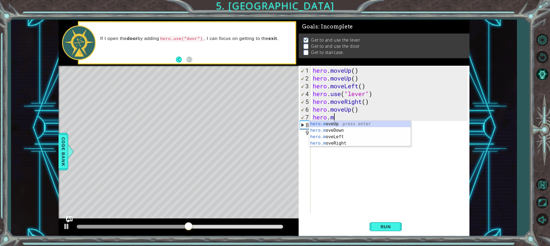
type textarea "hero"
click at [340, 131] on div "hero press enter hero .moveUp press enter hero .moveDown press enter hero .move…" at bounding box center [359, 147] width 101 height 52
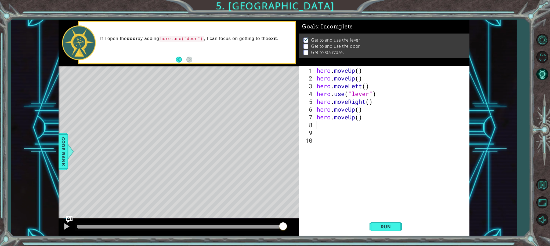
type textarea "u"
click at [339, 130] on div "hero.move U p press enter hero. u se press enter" at bounding box center [363, 142] width 101 height 26
click at [394, 225] on span "Run" at bounding box center [385, 226] width 21 height 5
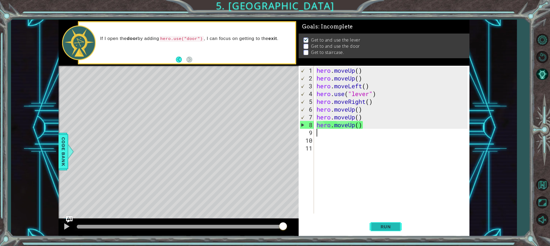
type textarea "l"
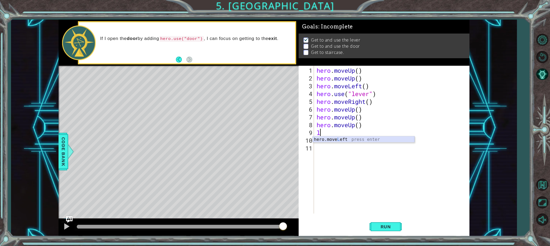
click at [346, 140] on div "hero.move L eft press enter" at bounding box center [363, 145] width 101 height 19
click at [374, 223] on button "Run" at bounding box center [385, 226] width 32 height 17
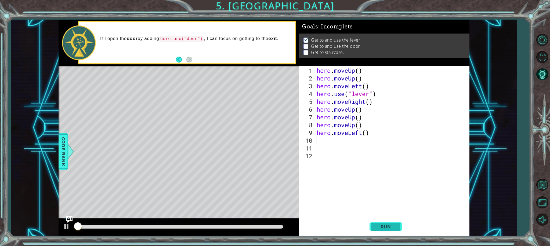
click at [374, 223] on button "Run" at bounding box center [385, 226] width 32 height 17
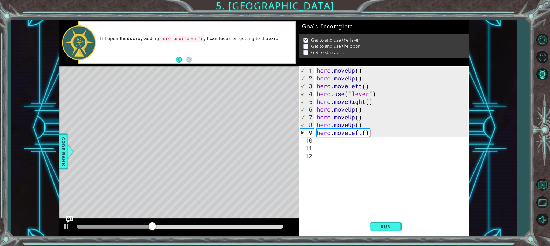
click at [375, 132] on div "hero . moveUp ( ) hero . moveUp ( ) hero . moveLeft ( ) hero . use ( "lever" ) …" at bounding box center [392, 148] width 155 height 163
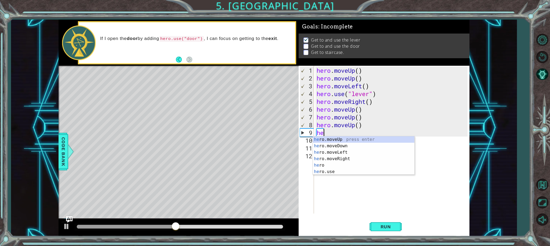
type textarea "h"
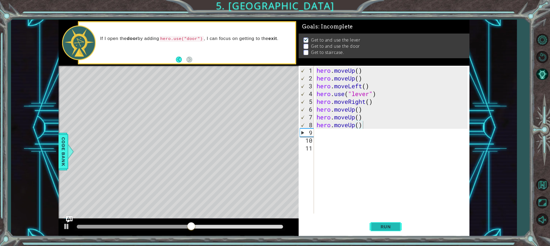
drag, startPoint x: 386, startPoint y: 219, endPoint x: 386, endPoint y: 227, distance: 7.5
click at [386, 220] on button "Run" at bounding box center [385, 226] width 32 height 17
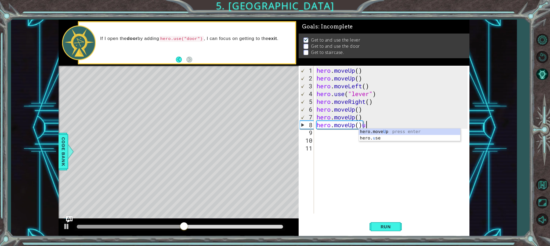
scroll to position [0, 2]
type textarea "hero.moveUp()"
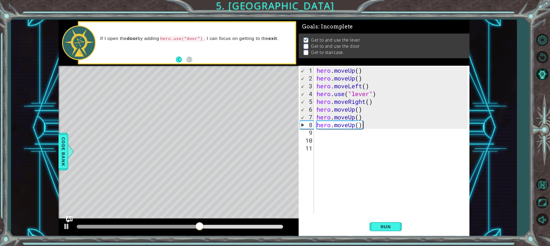
scroll to position [0, 0]
type textarea "u"
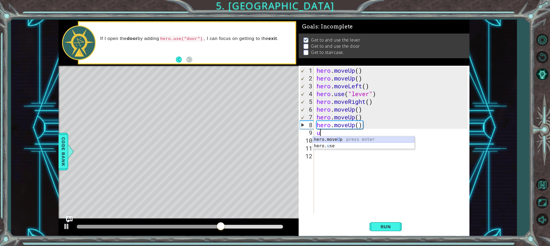
click at [385, 140] on div "hero.move U p press enter hero. u se press enter" at bounding box center [363, 149] width 101 height 26
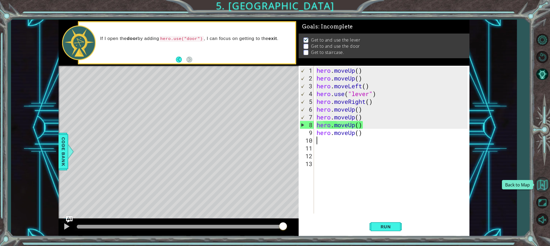
click at [545, 185] on button "Back to Map" at bounding box center [542, 185] width 16 height 16
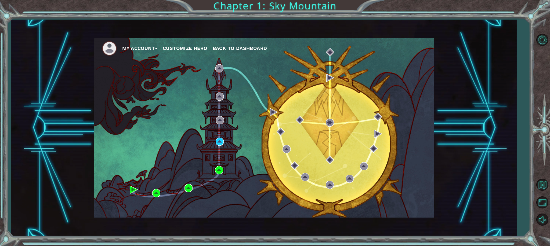
click at [112, 49] on img at bounding box center [109, 48] width 15 height 15
click at [108, 49] on img at bounding box center [109, 48] width 15 height 15
click at [138, 48] on button "My Account" at bounding box center [139, 48] width 35 height 8
click at [144, 70] on li "Logout" at bounding box center [146, 68] width 40 height 6
click at [133, 71] on ul "Account Settings Logout" at bounding box center [146, 63] width 48 height 23
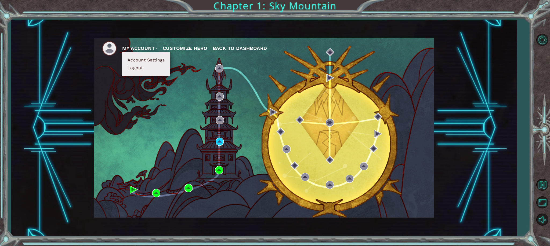
click at [132, 67] on button "Logout" at bounding box center [135, 68] width 19 height 6
